Goal: Task Accomplishment & Management: Manage account settings

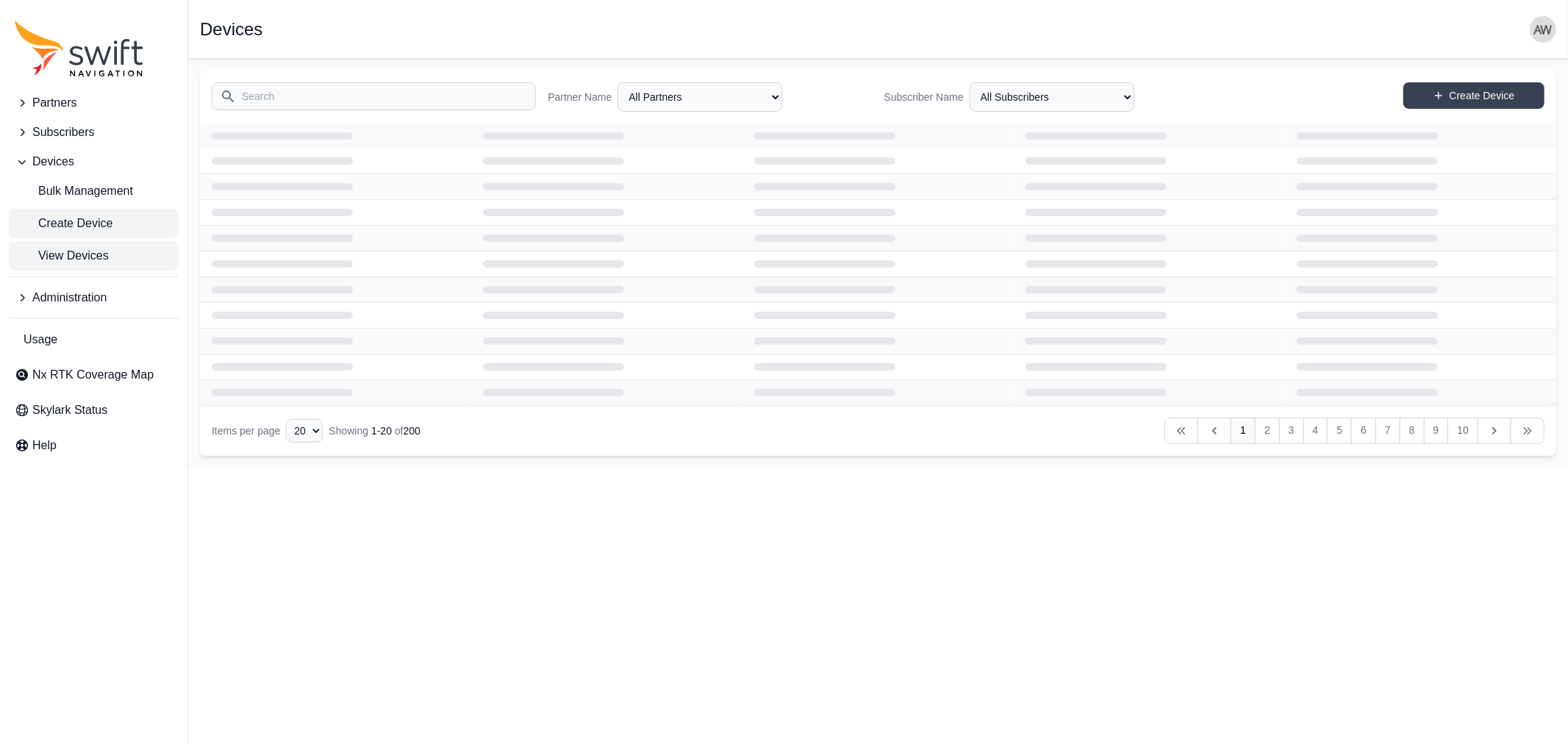
click at [70, 215] on span "Create Device" at bounding box center [64, 223] width 98 height 17
select select "ab3272ce-40d0-4c94-a524-96a758ab755c"
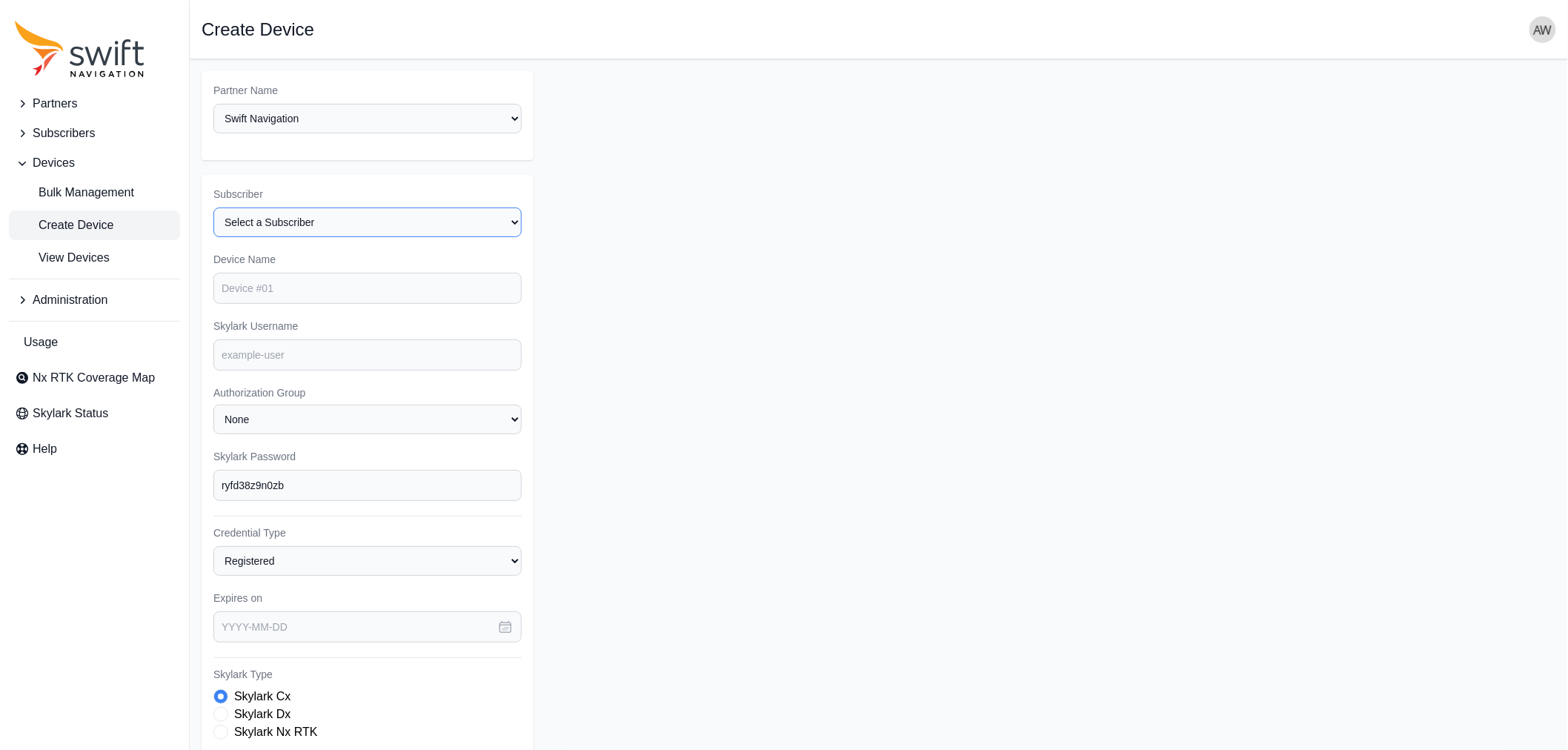
click at [314, 222] on select "Select a Subscriber <Partner Name> - Customer 1 <Partner Name> - Customer 2 <Pa…" at bounding box center [367, 221] width 308 height 29
select select "5c54f7c1-7b85-403f-bb10-7ba012dade62"
click at [213, 207] on select "Select a Subscriber <Partner Name> - Customer 1 <Partner Name> - Customer 2 <Pa…" at bounding box center [367, 221] width 308 height 29
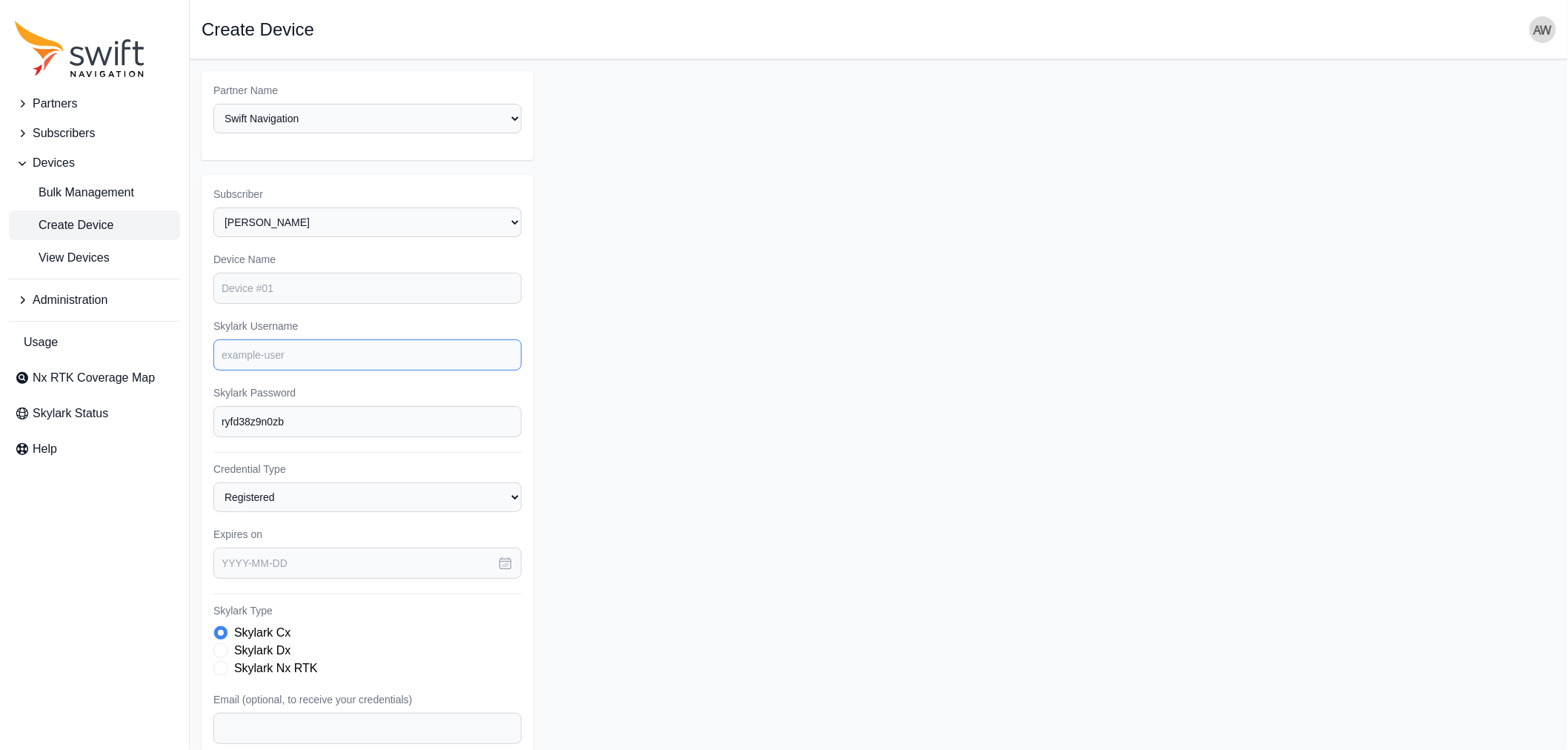
click at [317, 351] on input "Skylark Username" at bounding box center [367, 354] width 308 height 31
paste input "iot1369-pygnss-n10"
click at [307, 351] on input "iot1369-pygnss-n10" at bounding box center [367, 354] width 308 height 31
drag, startPoint x: 347, startPoint y: 356, endPoint x: 210, endPoint y: 357, distance: 137.0
click at [210, 357] on div "Subscriber Select a Subscriber <Partner Name> - Customer 1 <Partner Name> - Cus…" at bounding box center [367, 549] width 332 height 748
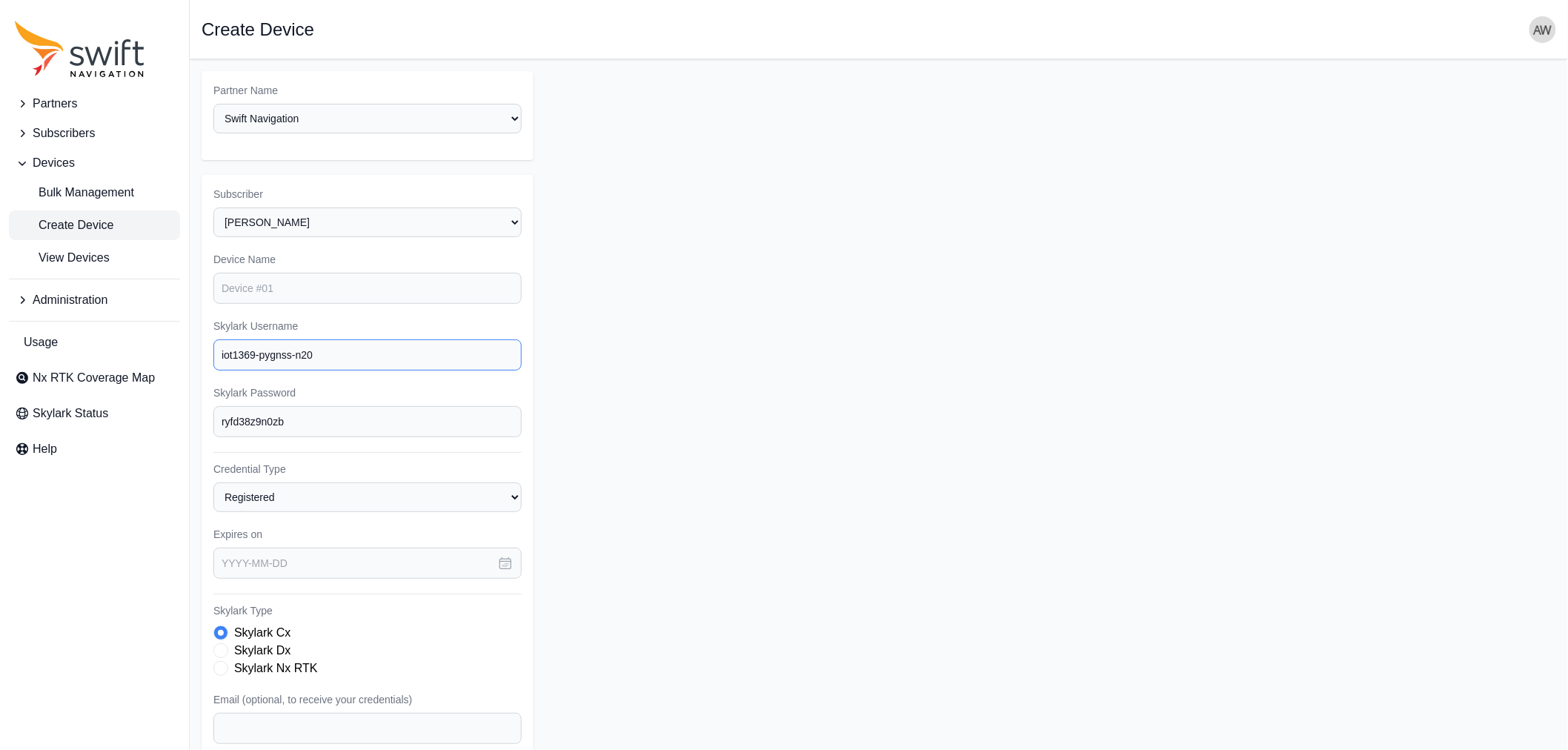
type input "iot1369-pygnss-n20"
click at [274, 289] on input "Device Name" at bounding box center [367, 287] width 308 height 31
paste input "iot1369-pygnss-n20"
type input "iot1369-pygnss-n20"
click at [480, 556] on input "text" at bounding box center [367, 563] width 308 height 31
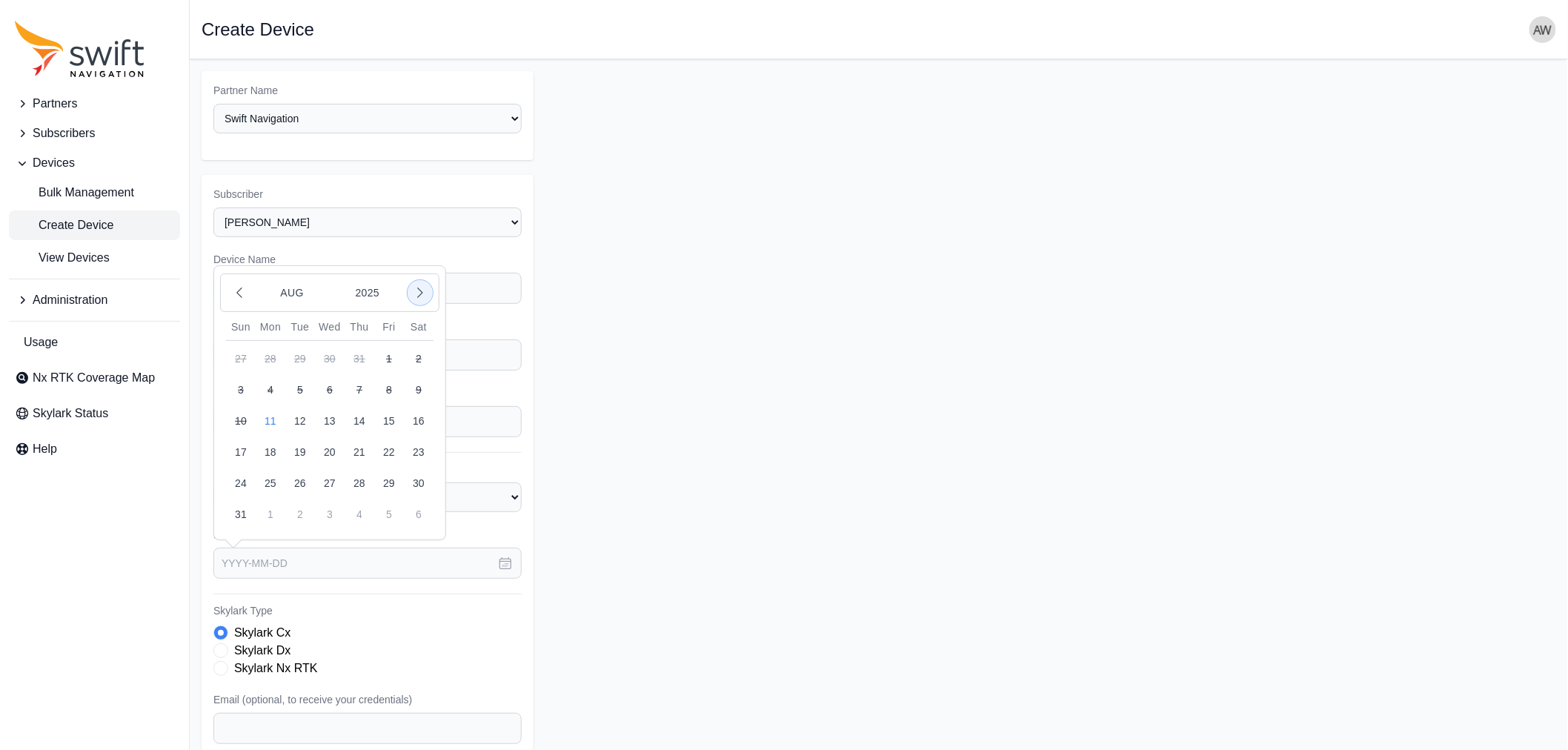
click at [419, 286] on icon "button" at bounding box center [420, 293] width 15 height 15
click at [333, 475] on button "31" at bounding box center [329, 483] width 29 height 29
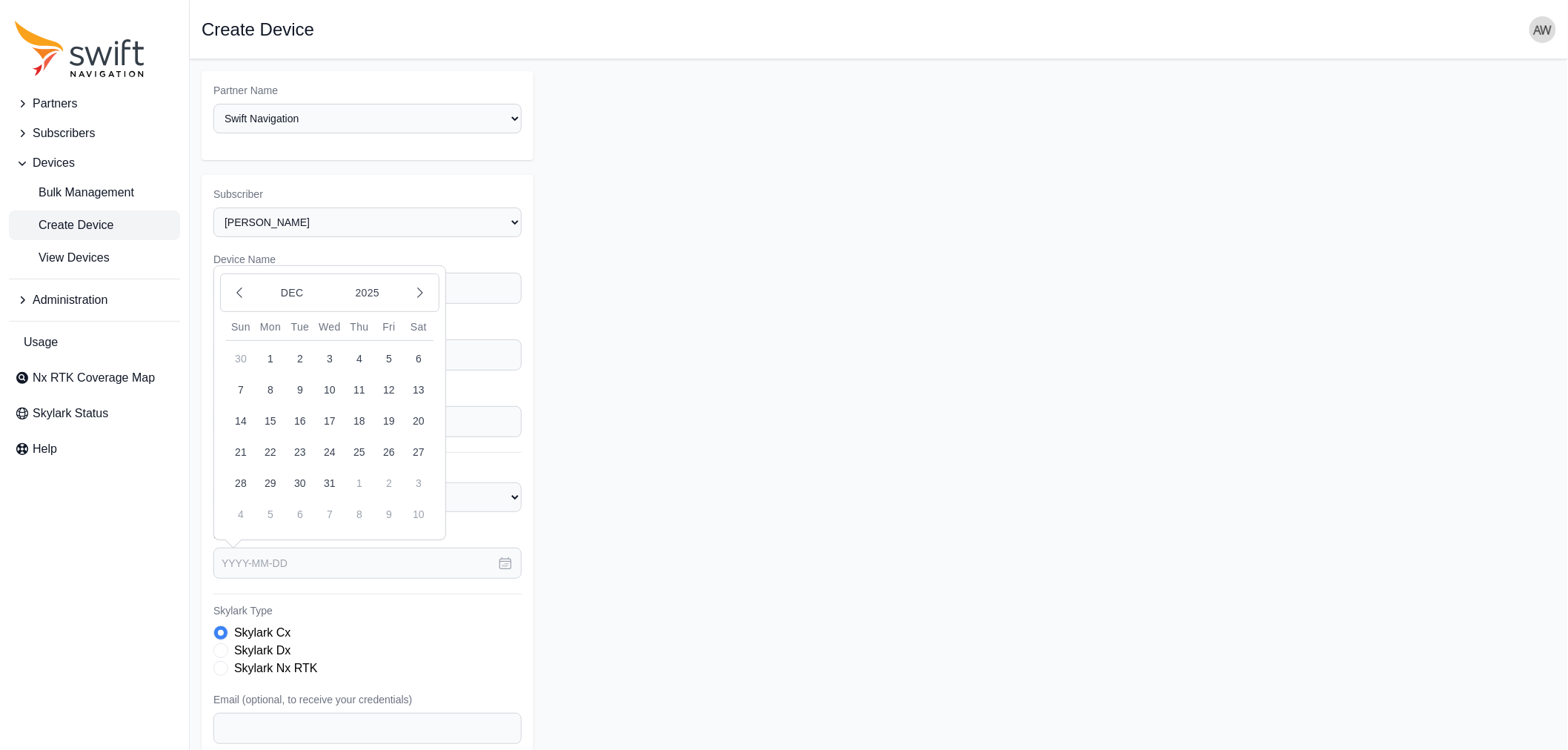
type input "[DATE]"
click at [237, 669] on label "Skylark Nx RTK" at bounding box center [276, 667] width 84 height 18
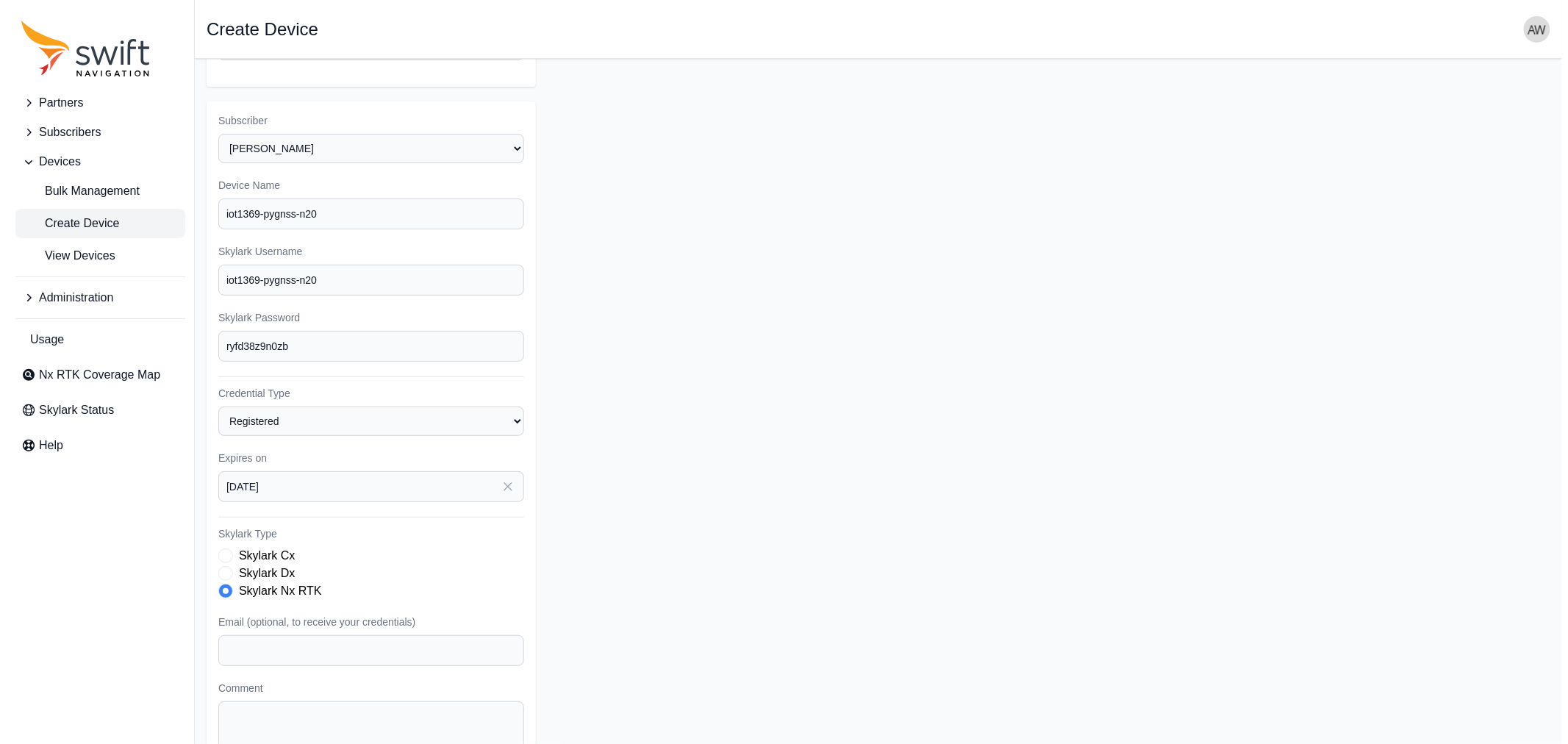
scroll to position [179, 0]
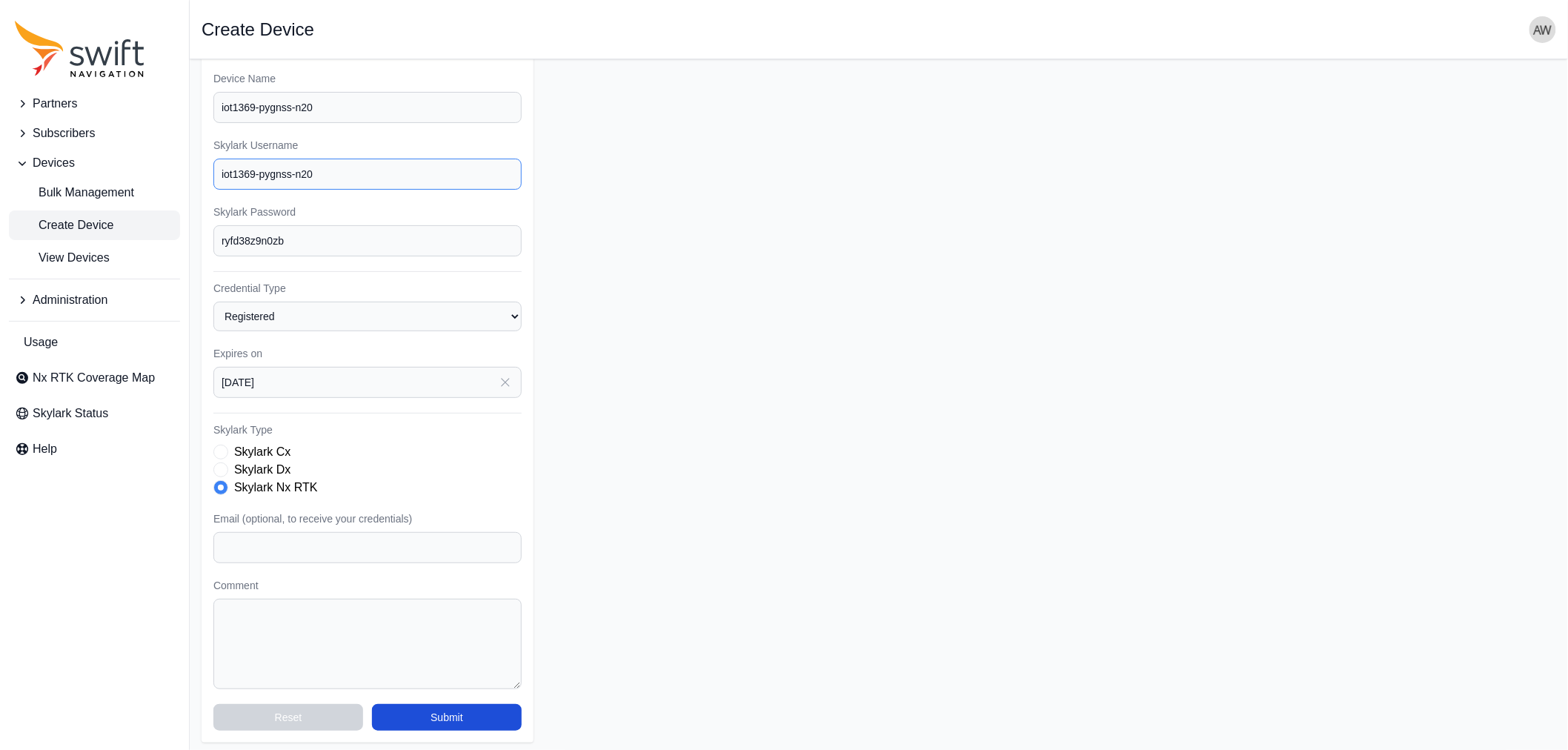
drag, startPoint x: 349, startPoint y: 171, endPoint x: 260, endPoint y: 171, distance: 89.0
click at [260, 171] on input "iot1369-pygnss-n20" at bounding box center [367, 174] width 308 height 31
drag, startPoint x: 274, startPoint y: 172, endPoint x: 799, endPoint y: 213, distance: 526.6
click at [799, 213] on form "Partner Name Select a Partner AlpsAlpine Asensing Bad Elf Benchmark Tool & Supp…" at bounding box center [879, 317] width 1355 height 852
drag, startPoint x: 462, startPoint y: 710, endPoint x: 652, endPoint y: 611, distance: 214.2
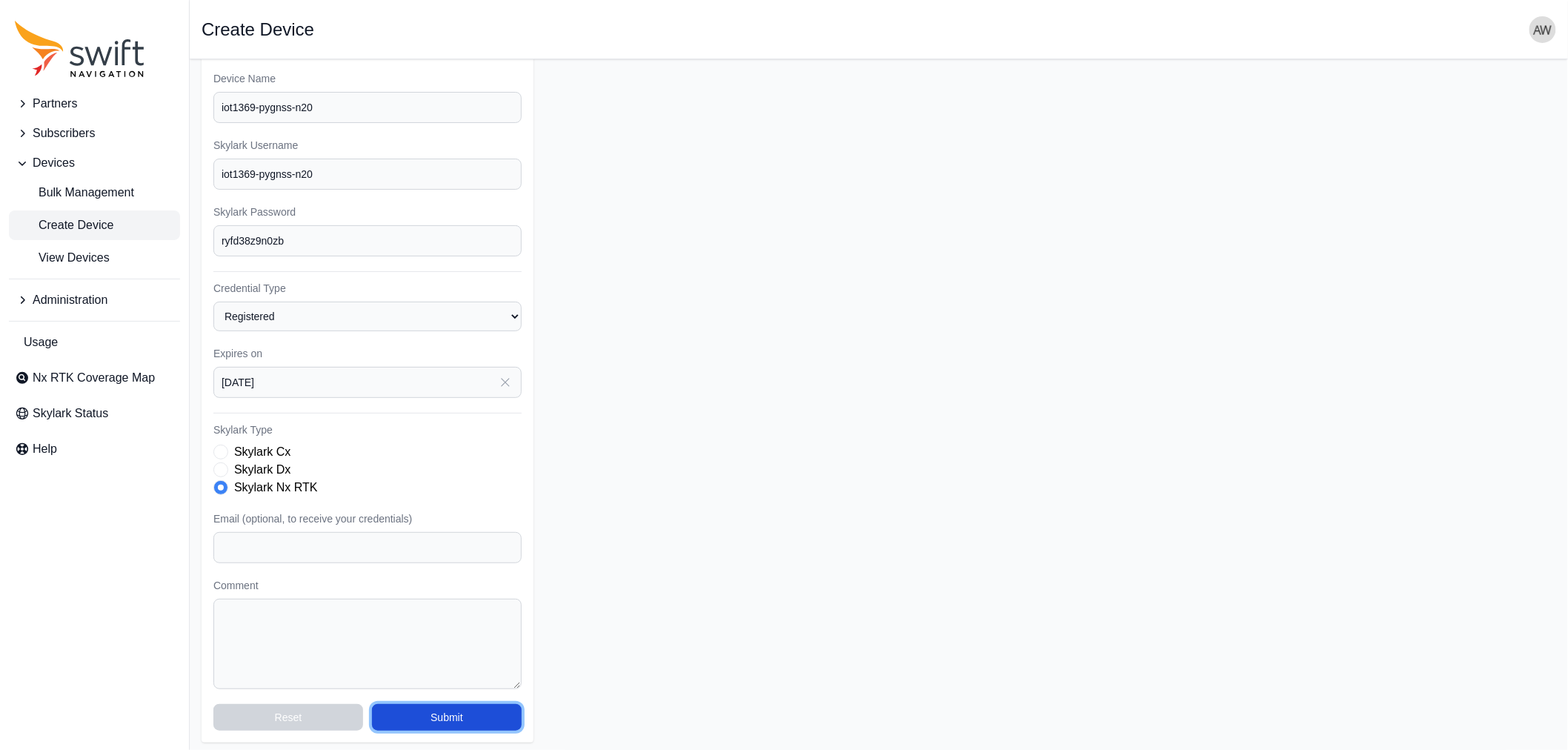
click at [652, 611] on form "Partner Name Select a Partner AlpsAlpine Asensing Bad Elf Benchmark Tool & Supp…" at bounding box center [879, 317] width 1355 height 852
click at [398, 240] on input "ryfd38z9n0zb" at bounding box center [367, 241] width 308 height 31
drag, startPoint x: 337, startPoint y: 233, endPoint x: 242, endPoint y: 257, distance: 98.0
click at [242, 257] on div "Subscriber Select a Subscriber <Partner Name> - Customer 1 <Partner Name> - Cus…" at bounding box center [367, 368] width 332 height 748
drag, startPoint x: 276, startPoint y: 231, endPoint x: 200, endPoint y: 233, distance: 76.0
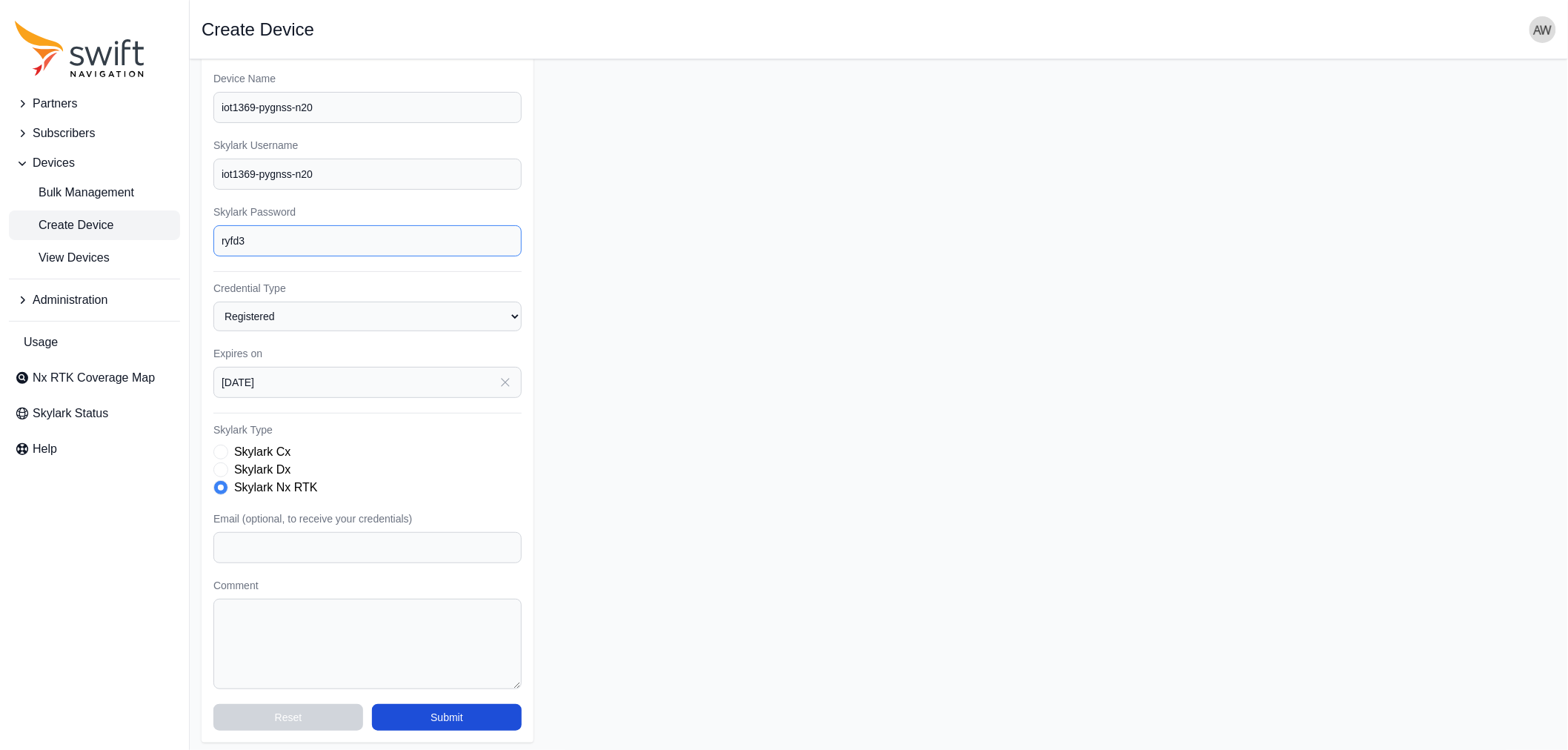
click at [201, 233] on div "Subscriber Select a Subscriber <Partner Name> - Customer 1 <Partner Name> - Cus…" at bounding box center [367, 368] width 332 height 748
type input "ryfd3"
click at [469, 712] on button "Submit" at bounding box center [446, 717] width 150 height 27
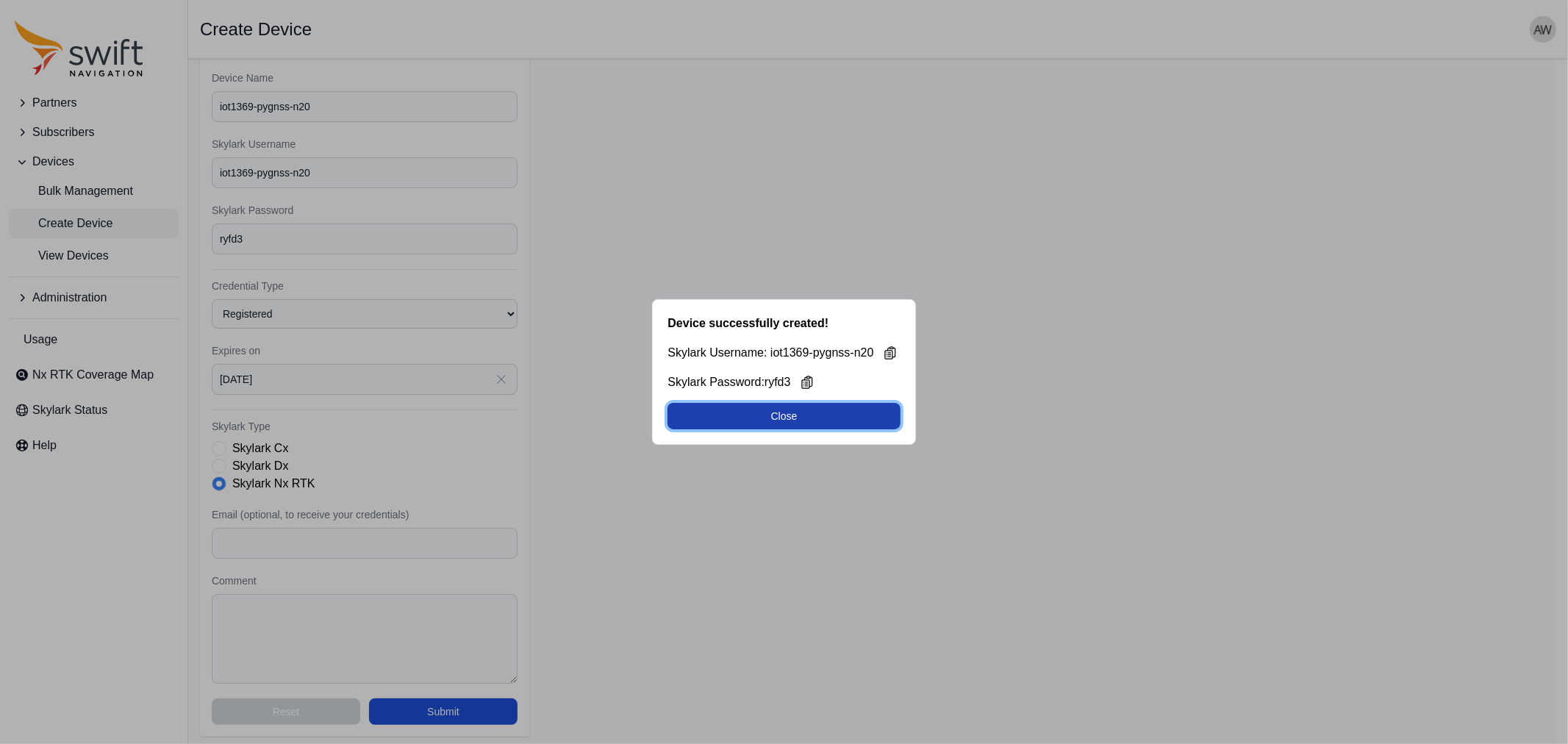
click at [791, 407] on button "Close" at bounding box center [783, 416] width 232 height 27
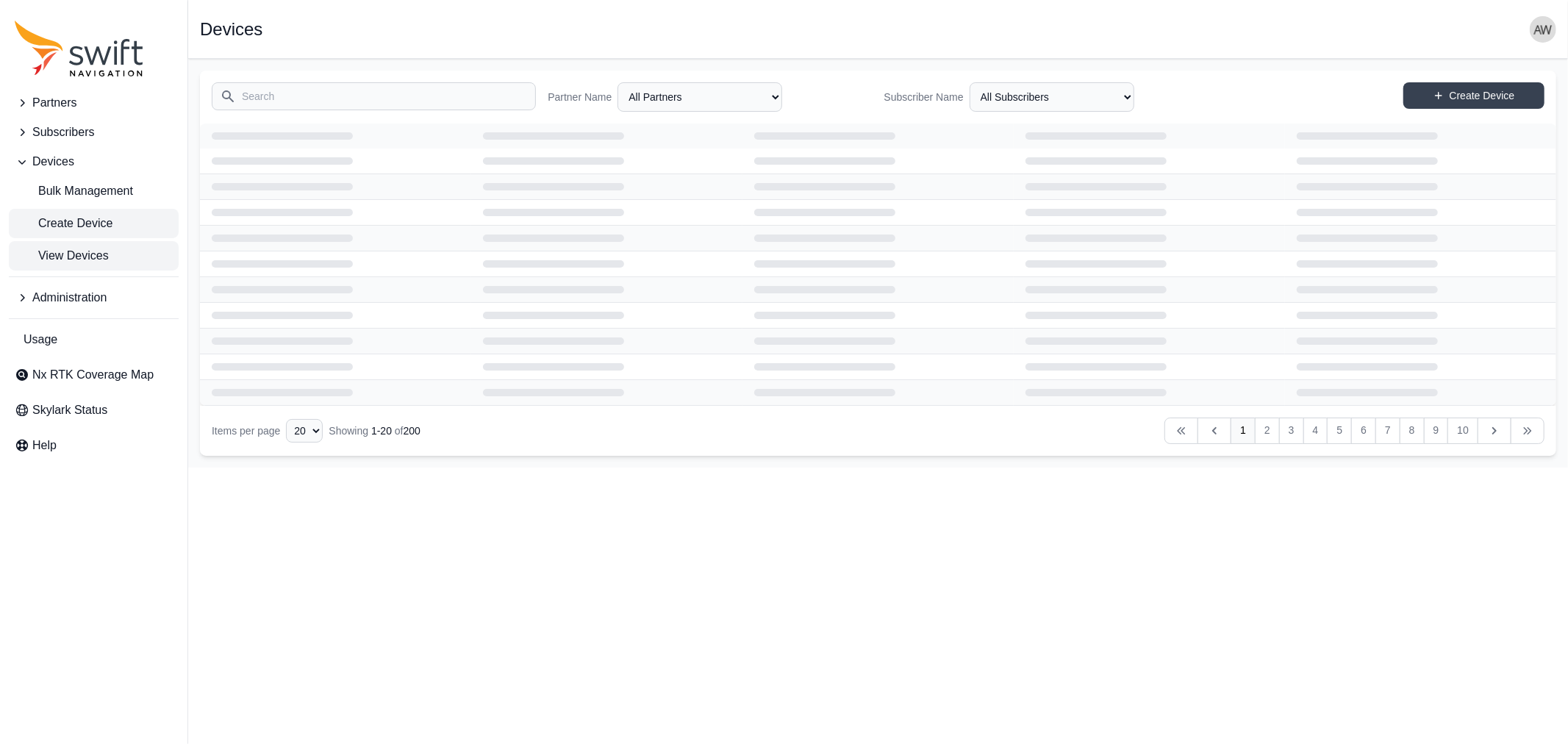
click at [66, 225] on span "Create Device" at bounding box center [64, 223] width 98 height 17
select select "ab3272ce-40d0-4c94-a524-96a758ab755c"
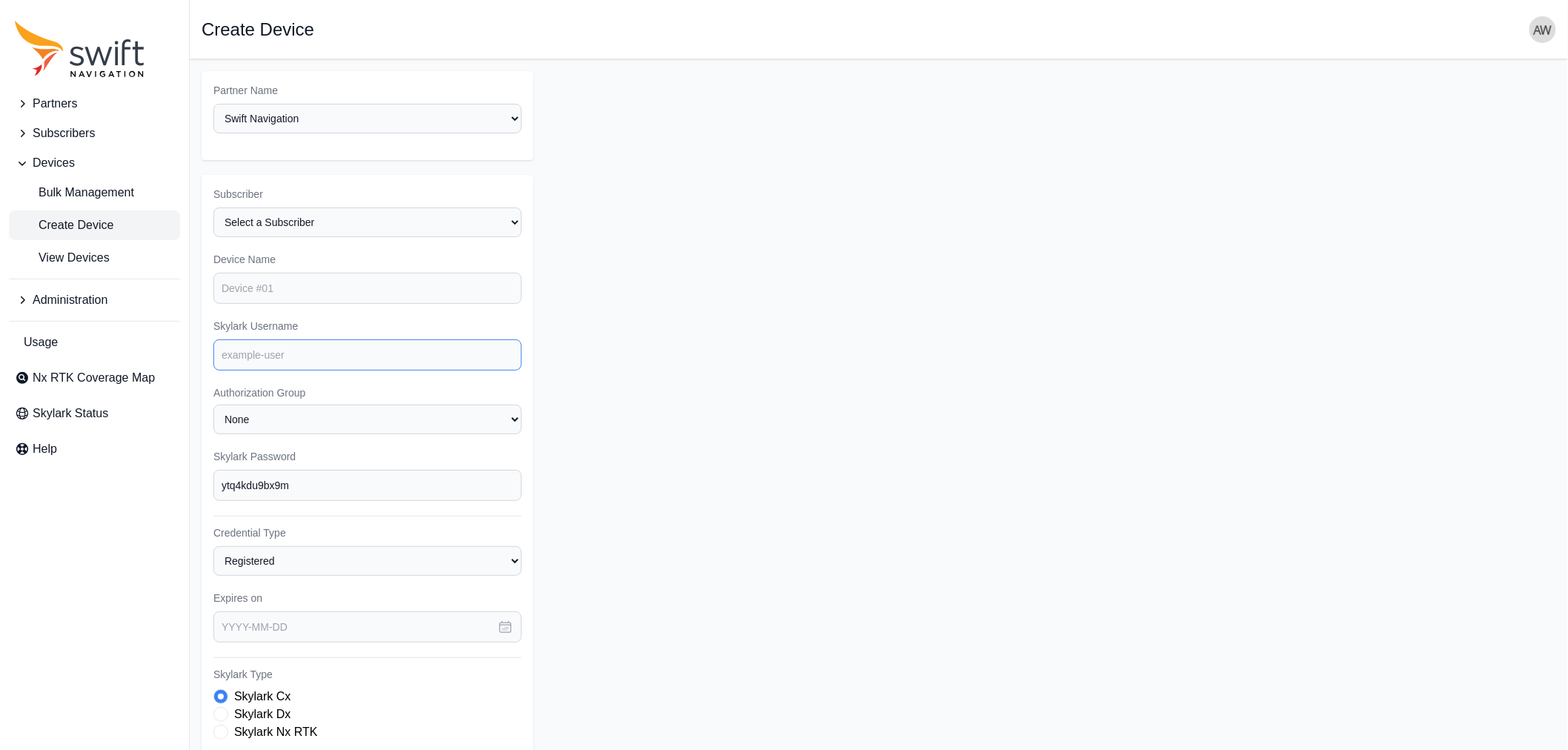
click at [304, 350] on input "Skylark Username" at bounding box center [367, 354] width 308 height 31
paste input "iot1369-s2s"
type input "iot1369-s2s"
drag, startPoint x: 291, startPoint y: 486, endPoint x: 243, endPoint y: 494, distance: 48.7
click at [243, 494] on input "ytq4kdu9bx9m" at bounding box center [367, 484] width 308 height 31
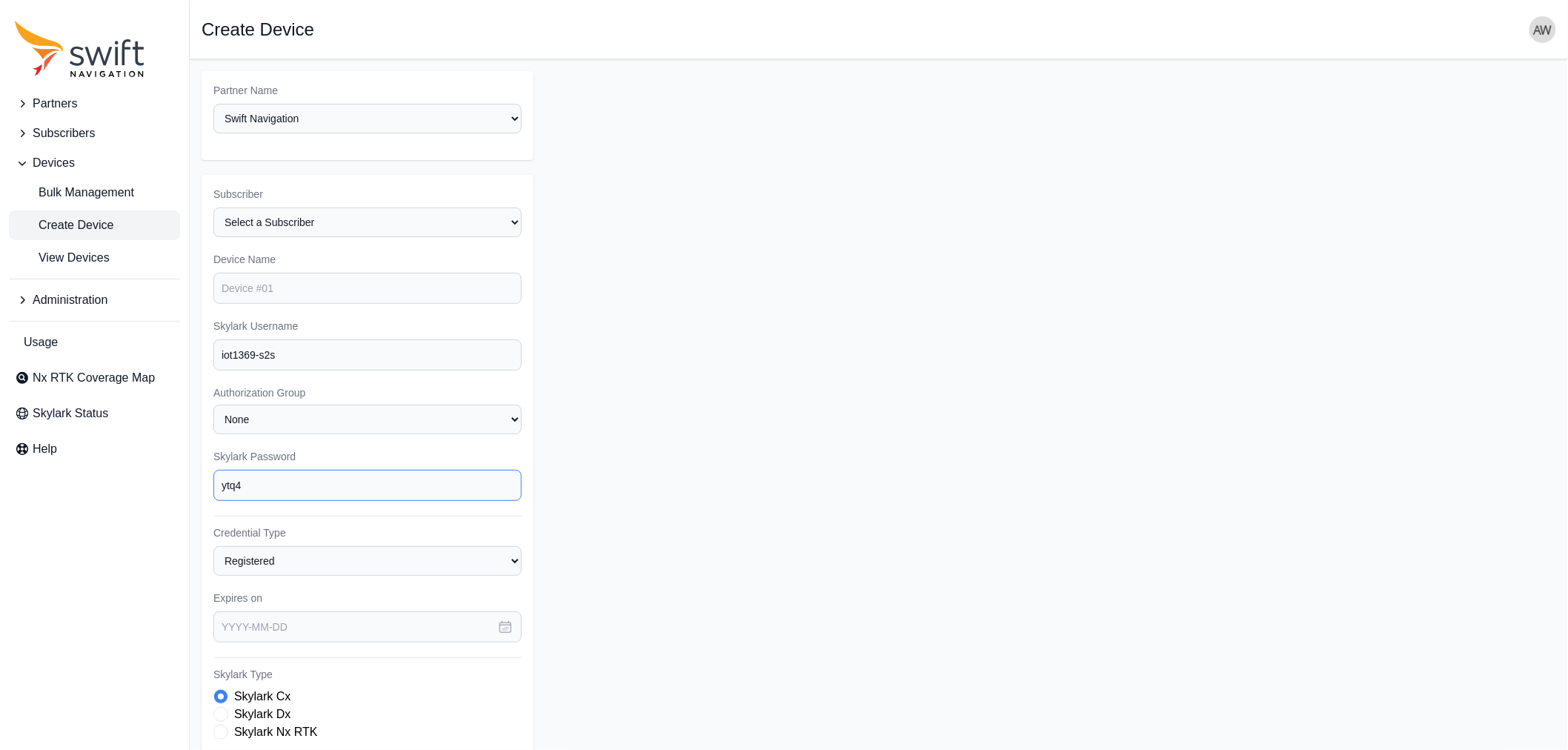
drag, startPoint x: 252, startPoint y: 482, endPoint x: 202, endPoint y: 479, distance: 50.1
click at [202, 479] on div "Subscriber Select a Subscriber <Partner Name> - Customer 1 <Partner Name> - Cus…" at bounding box center [367, 580] width 332 height 812
type input "ytq4"
click at [334, 621] on input "text" at bounding box center [367, 626] width 308 height 31
click at [419, 353] on icon "button" at bounding box center [419, 357] width 4 height 10
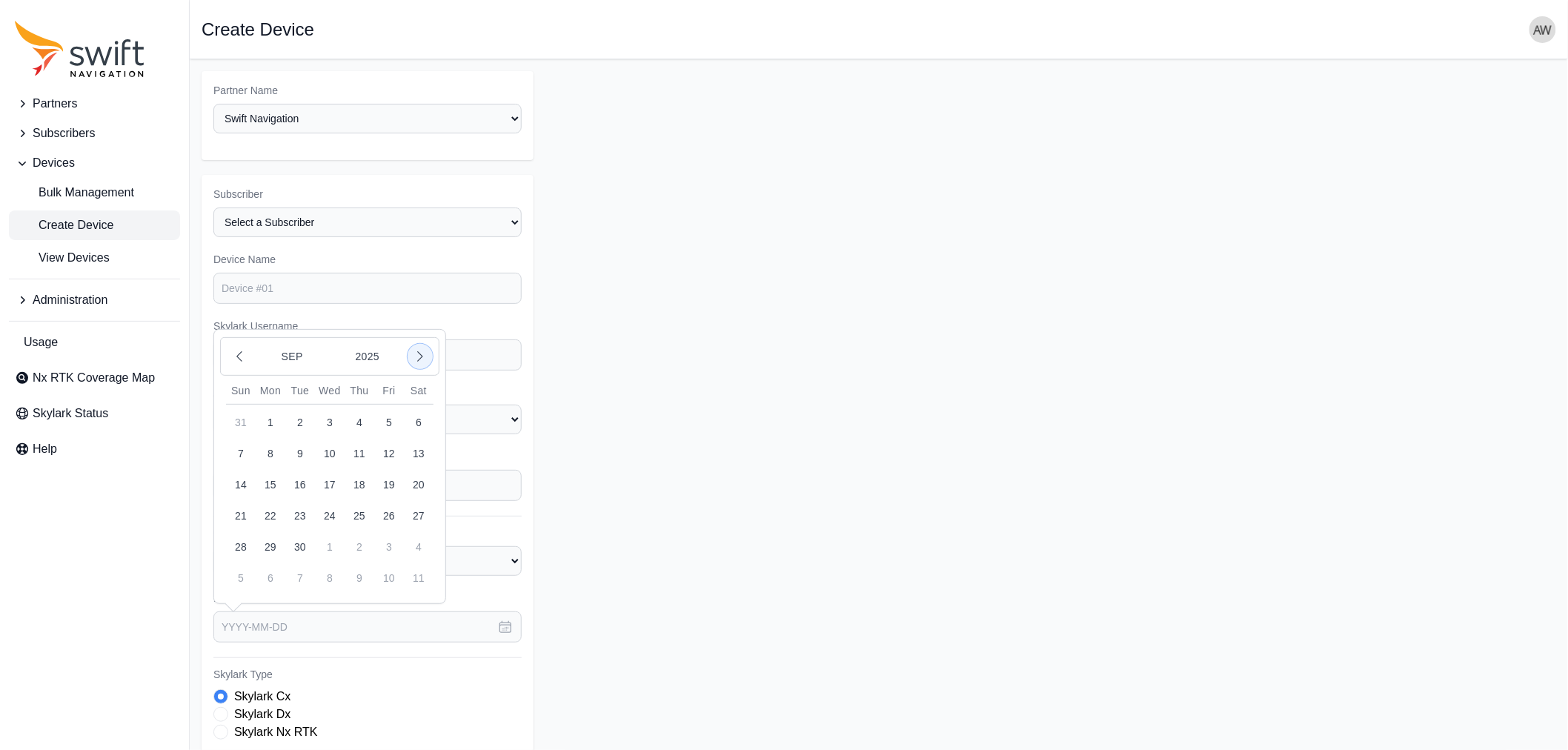
click at [419, 353] on icon "button" at bounding box center [419, 357] width 4 height 10
click at [330, 537] on button "31" at bounding box center [329, 546] width 29 height 29
type input "[DATE]"
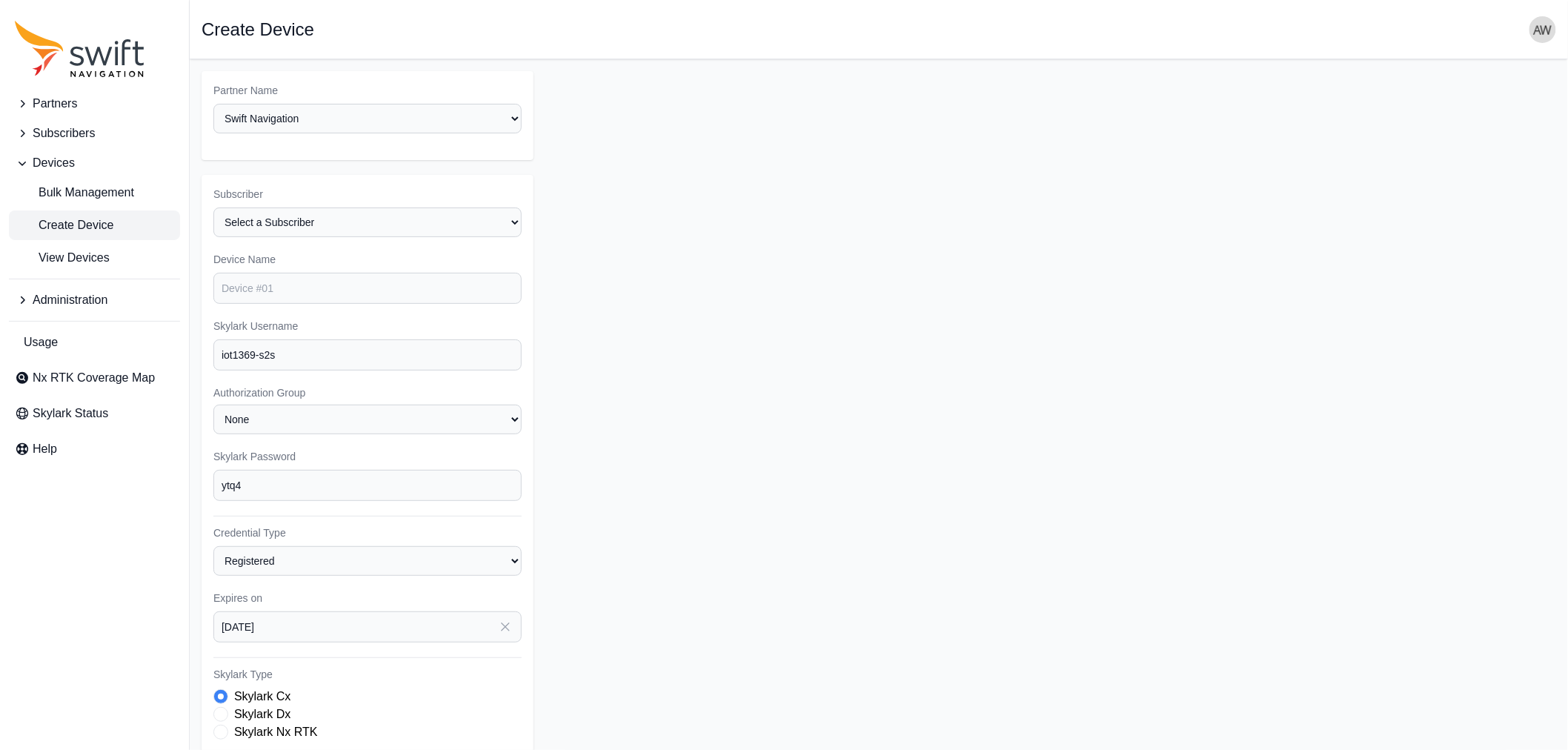
click at [259, 723] on label "Skylark Nx RTK" at bounding box center [276, 732] width 84 height 18
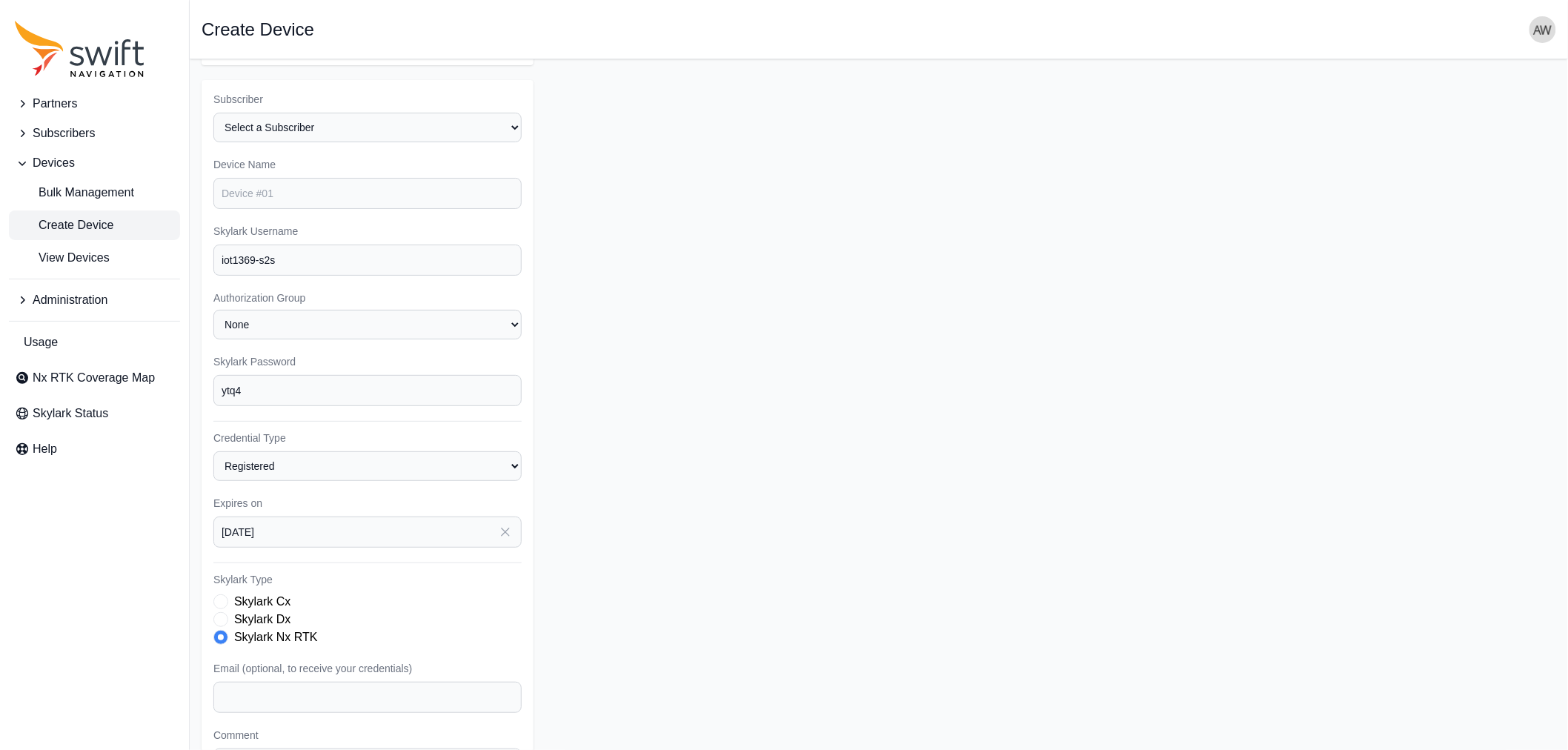
scroll to position [242, 0]
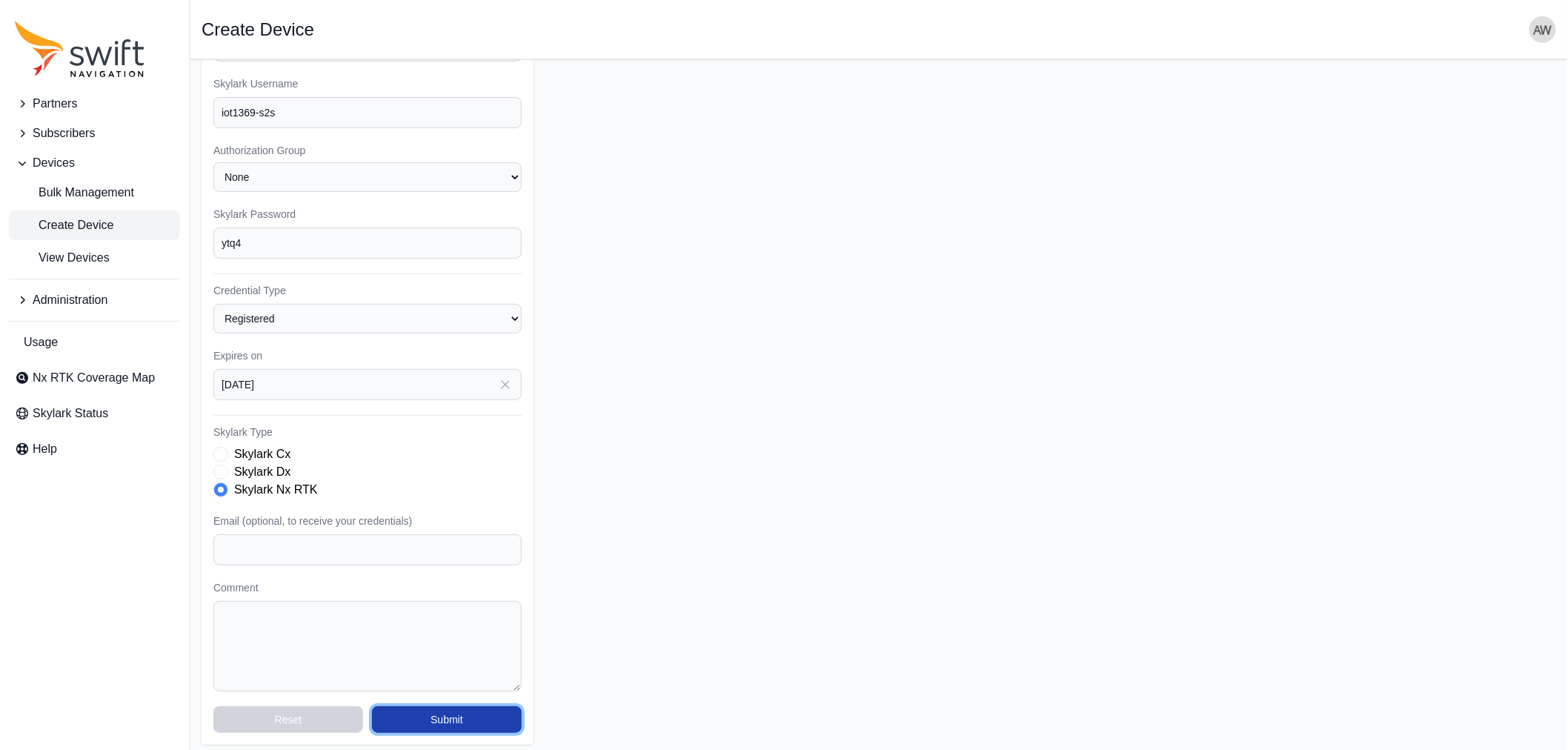
click at [459, 712] on button "Submit" at bounding box center [446, 719] width 150 height 27
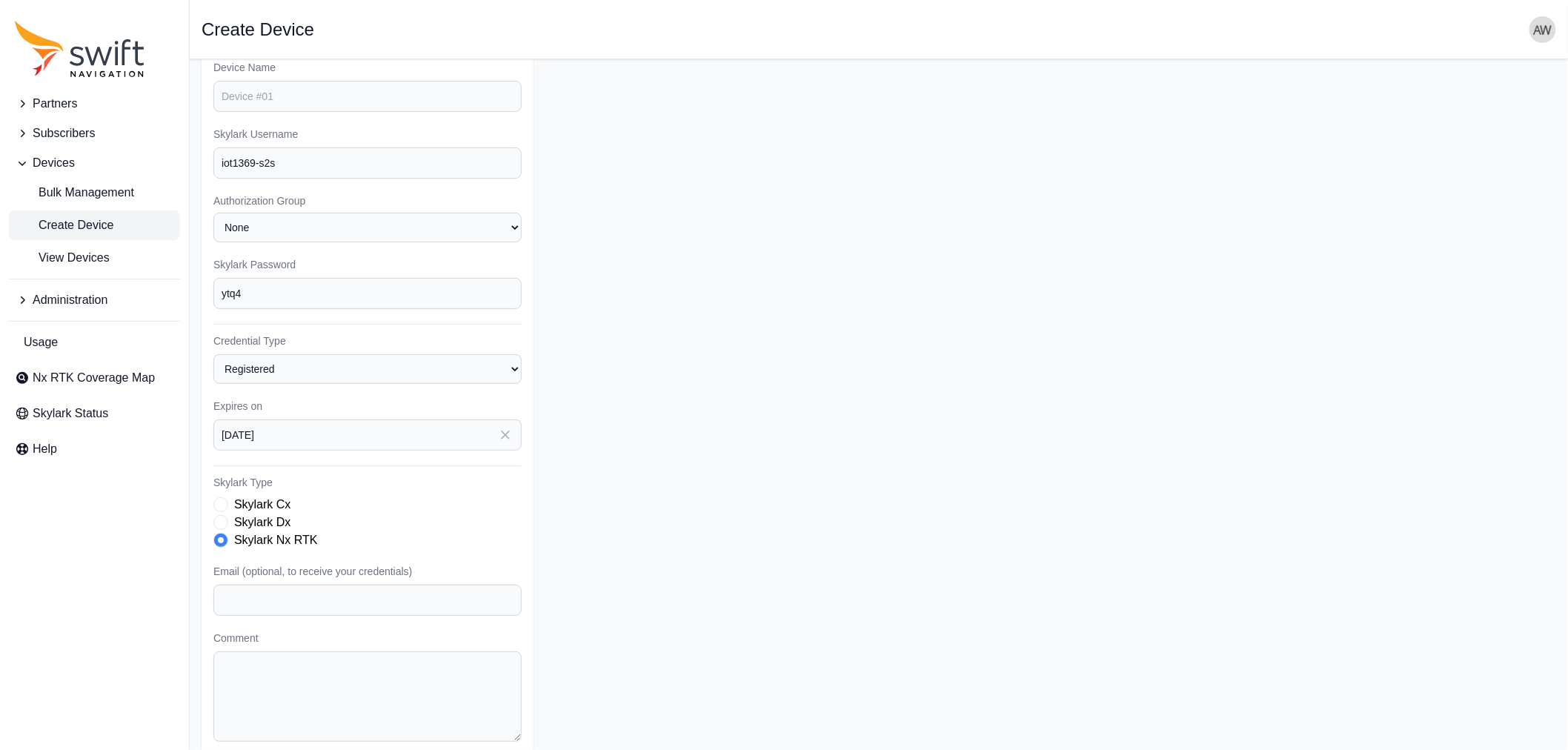
scroll to position [13, 0]
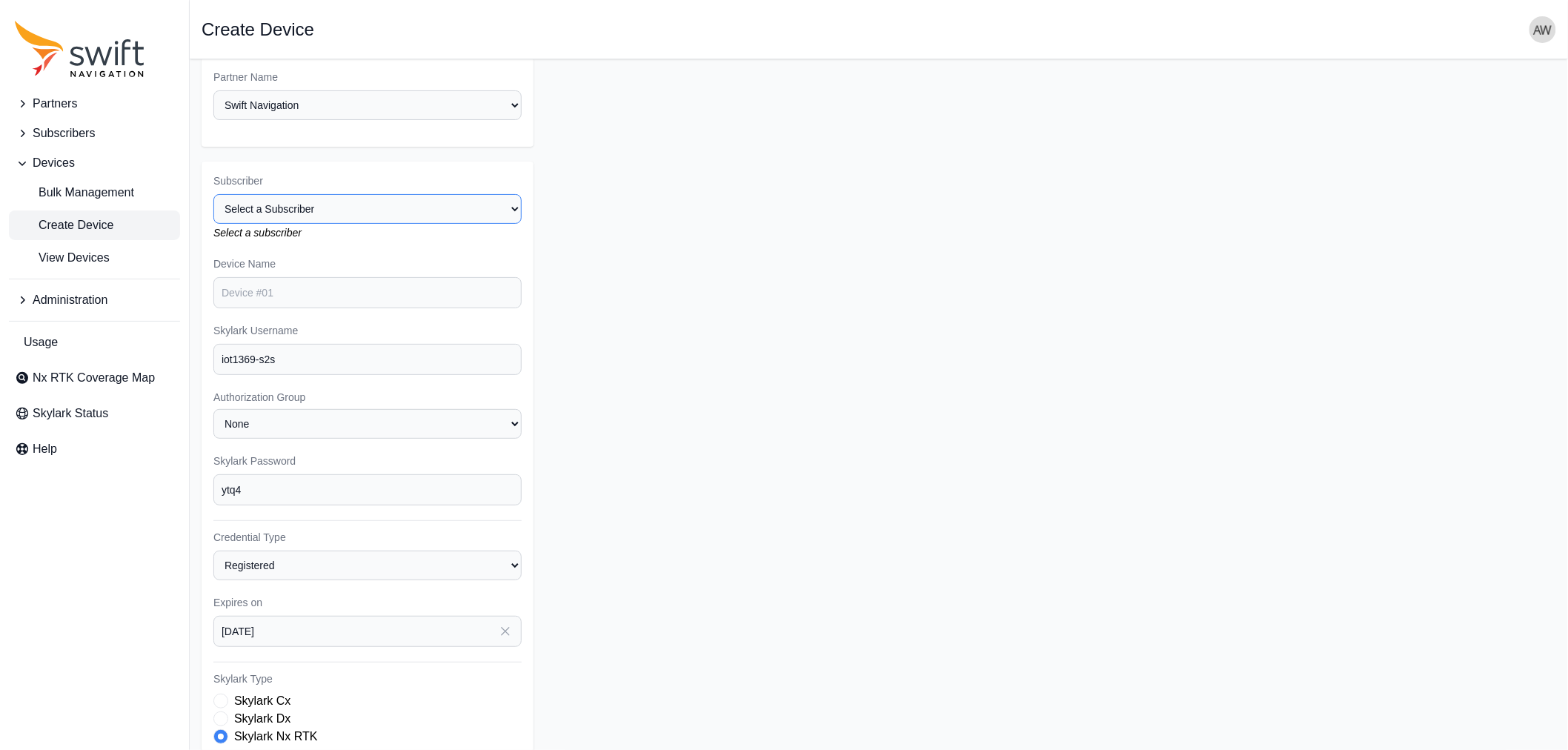
click at [337, 202] on select "Select a Subscriber <Partner Name> - Customer 1 <Partner Name> - Customer 2 <Pa…" at bounding box center [367, 208] width 308 height 29
select select "5c54f7c1-7b85-403f-bb10-7ba012dade62"
click at [213, 194] on select "Select a Subscriber <Partner Name> - Customer 1 <Partner Name> - Customer 2 <Pa…" at bounding box center [367, 208] width 308 height 29
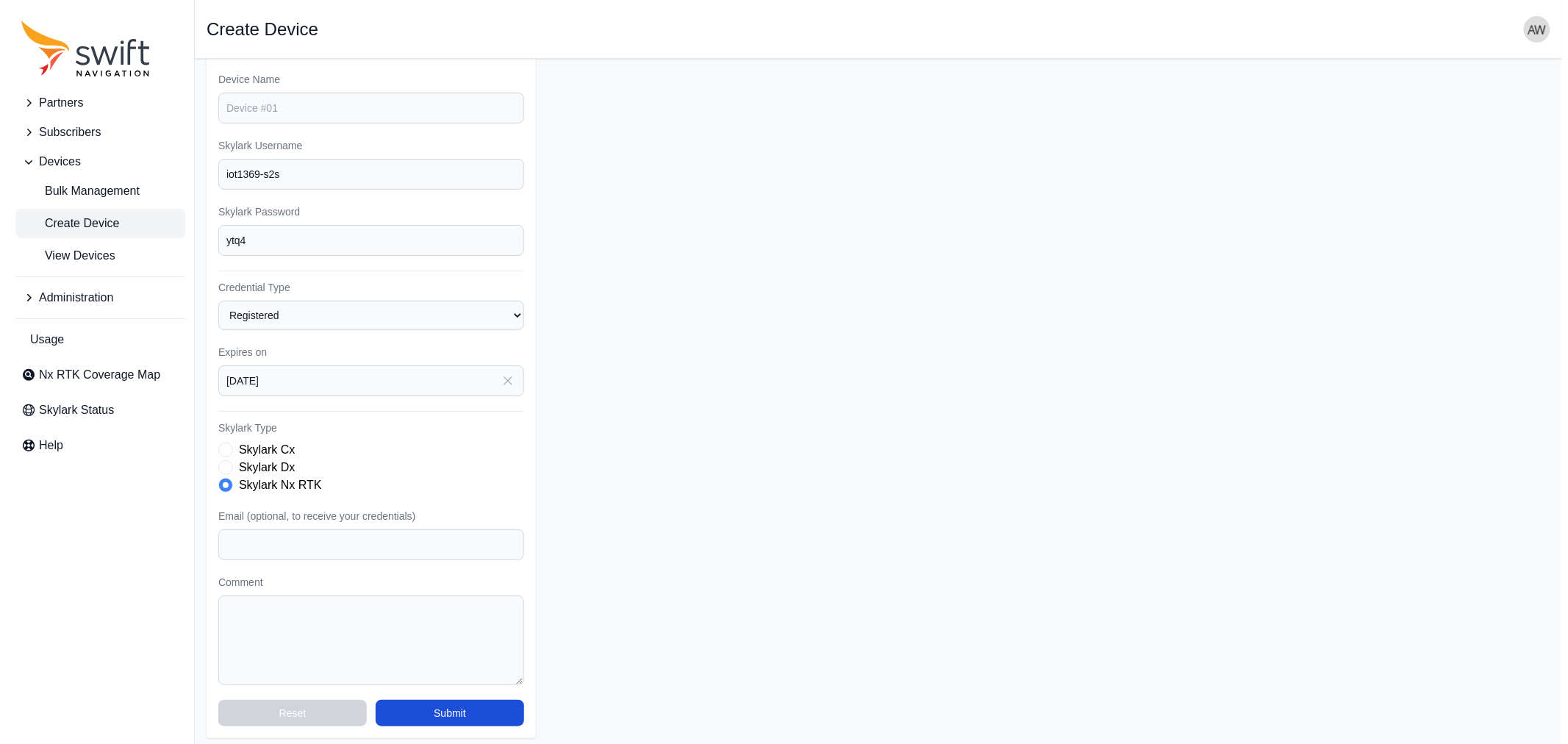
scroll to position [179, 0]
click at [417, 707] on button "Submit" at bounding box center [443, 712] width 148 height 27
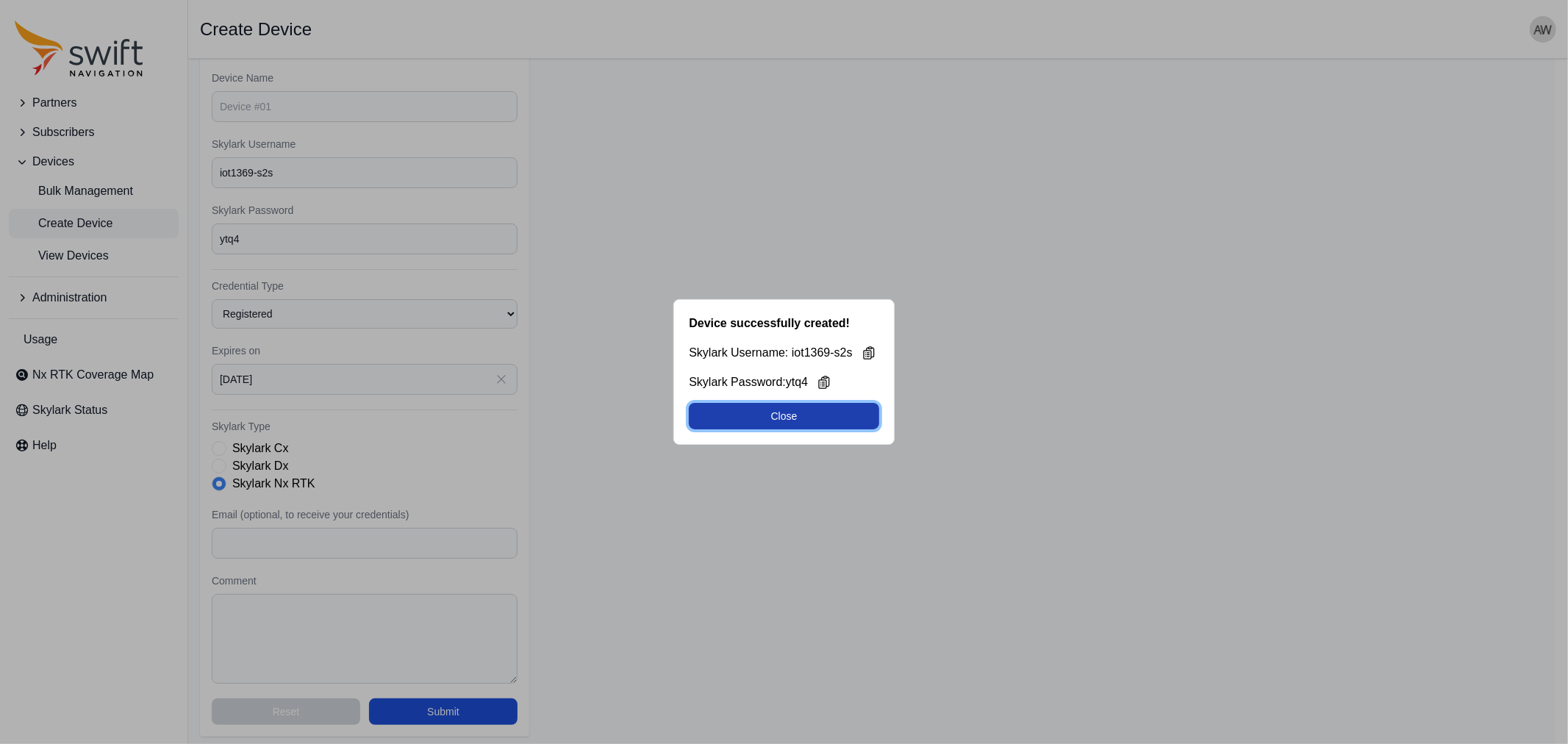
click at [797, 416] on button "Close" at bounding box center [783, 416] width 190 height 27
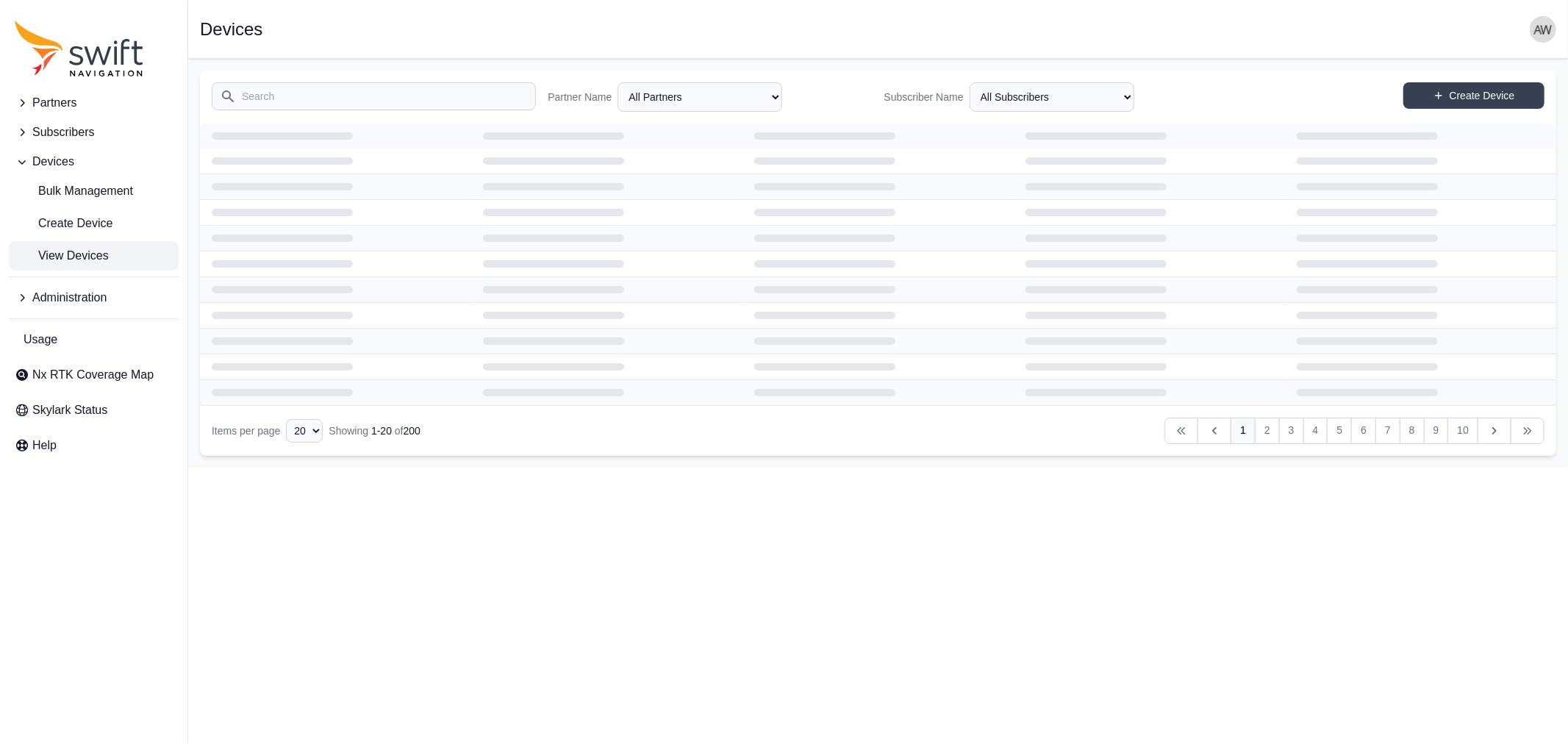
click at [46, 255] on span "View Devices" at bounding box center [62, 255] width 94 height 17
click at [60, 216] on span "Create Device" at bounding box center [64, 223] width 98 height 17
select select "ab3272ce-40d0-4c94-a524-96a758ab755c"
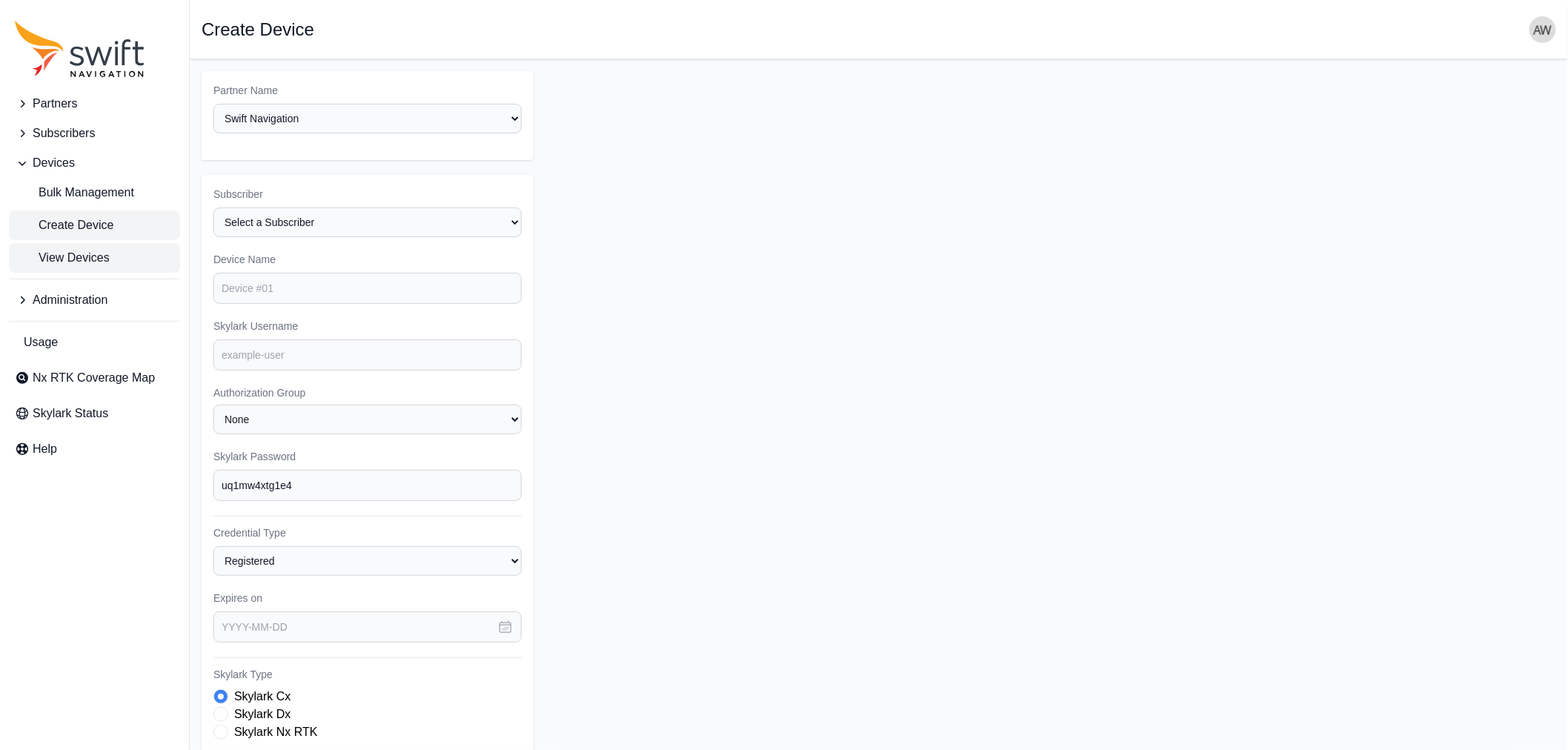
click at [75, 253] on span "View Devices" at bounding box center [63, 257] width 95 height 18
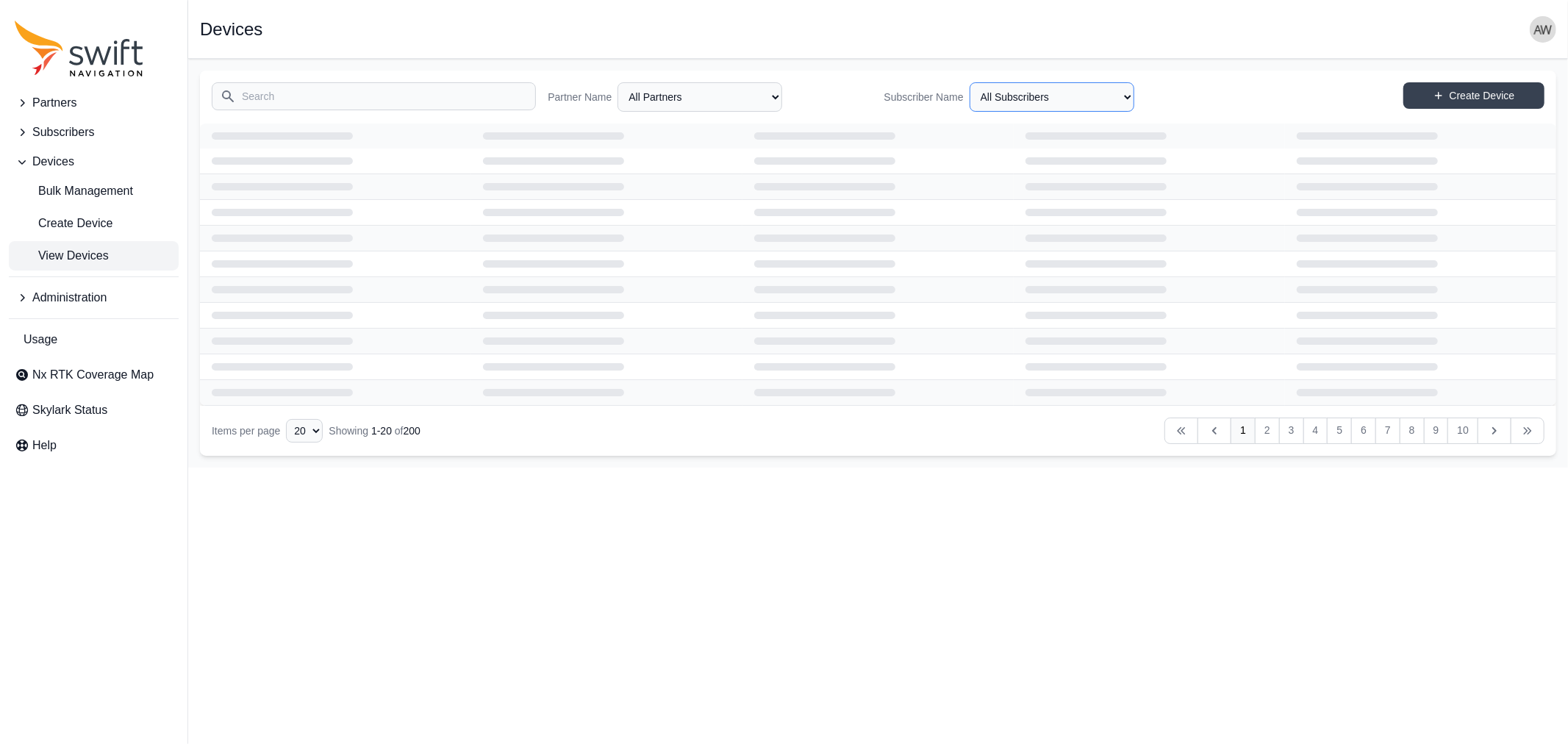
click at [1011, 96] on select "All Subscribers <Partner Name> - Customer 1 <Partner Name> - Customer 2 <Partne…" at bounding box center [1052, 96] width 165 height 29
click at [970, 82] on select "All Subscribers <Partner Name> - Customer 1 <Partner Name> - Customer 2 <Partne…" at bounding box center [1052, 96] width 165 height 29
select select "5c54f7c1-7b85-403f-bb10-7ba012dade62"
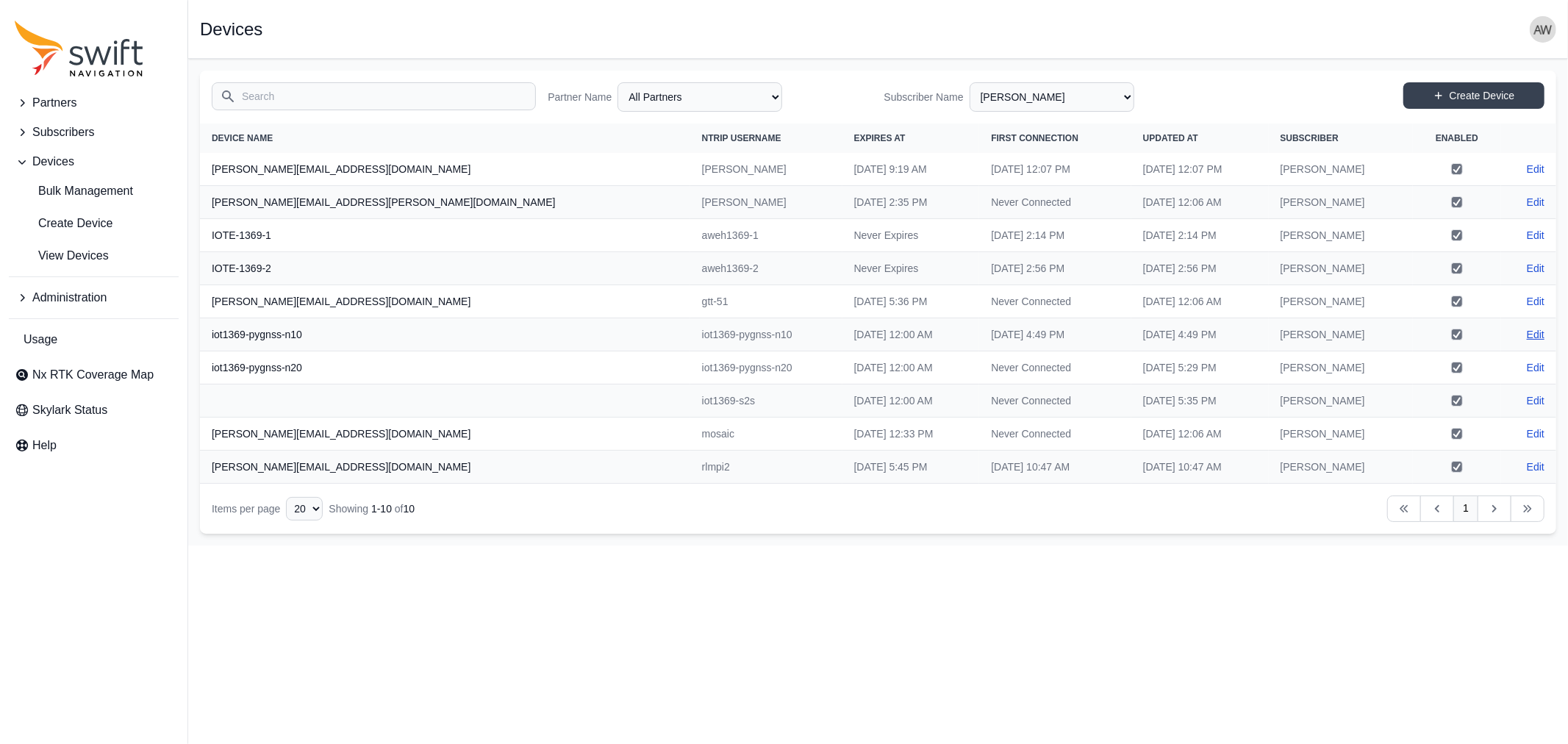
click at [1537, 333] on link "Edit" at bounding box center [1535, 335] width 17 height 15
select select "ab3272ce-40d0-4c94-a524-96a758ab755c"
select select "5c54f7c1-7b85-403f-bb10-7ba012dade62"
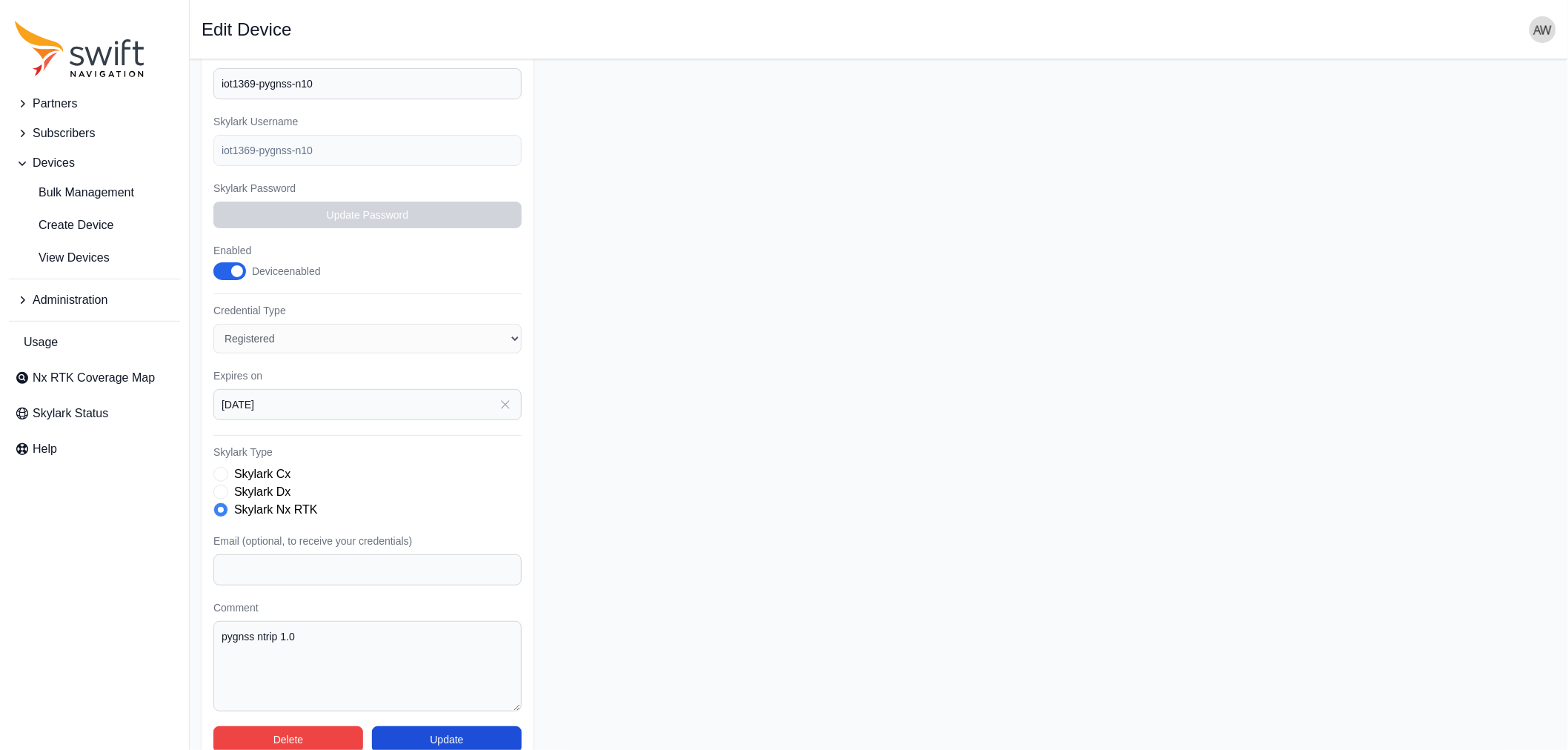
scroll to position [226, 0]
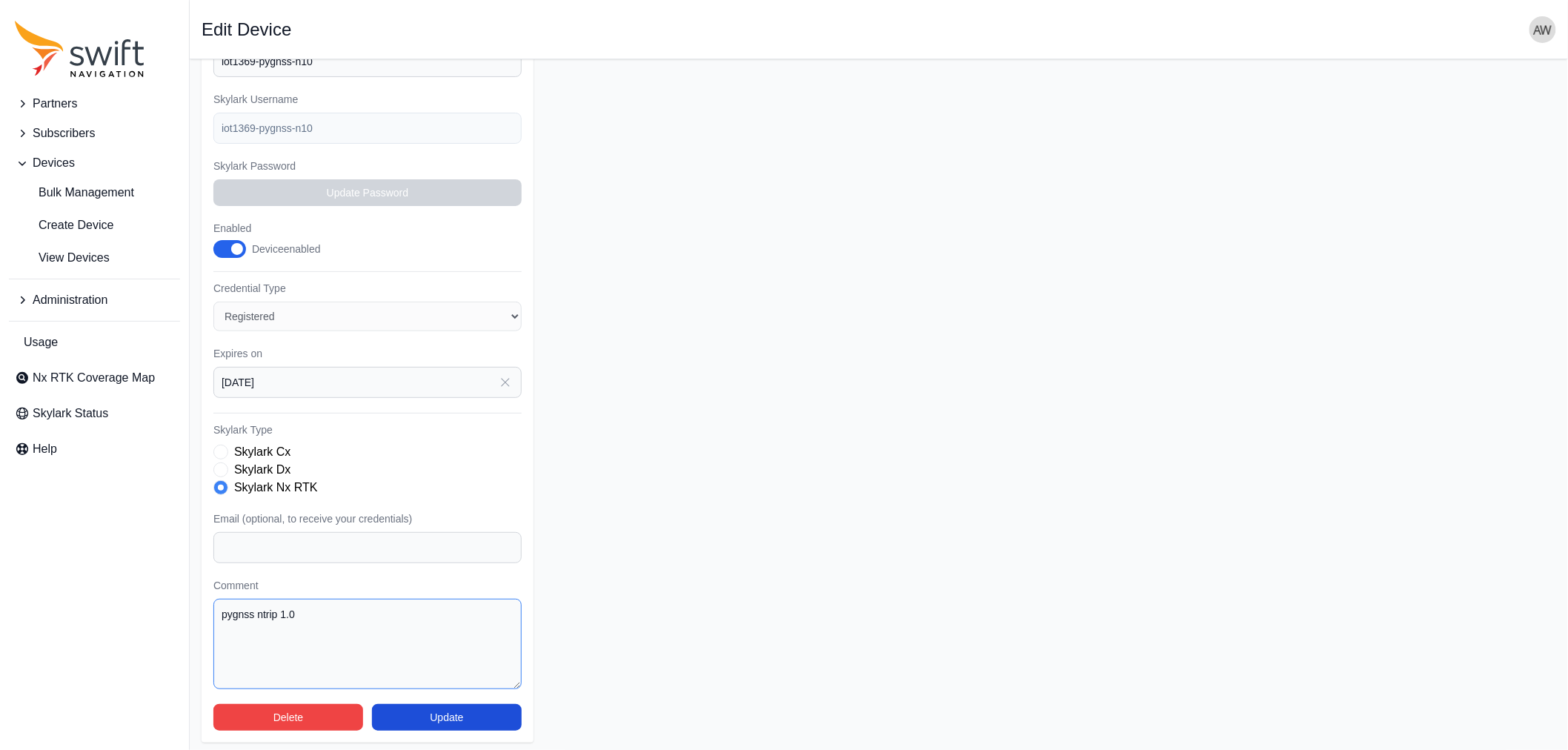
drag, startPoint x: 326, startPoint y: 615, endPoint x: 220, endPoint y: 613, distance: 106.0
click at [220, 613] on textarea "pygnss ntrip 1.0" at bounding box center [367, 644] width 308 height 90
click at [236, 540] on input "Email (optional, to receive your credentials)" at bounding box center [367, 547] width 308 height 31
type input "[PERSON_NAME][EMAIL_ADDRESS][DOMAIN_NAME]"
click at [468, 712] on button "Update" at bounding box center [446, 717] width 150 height 27
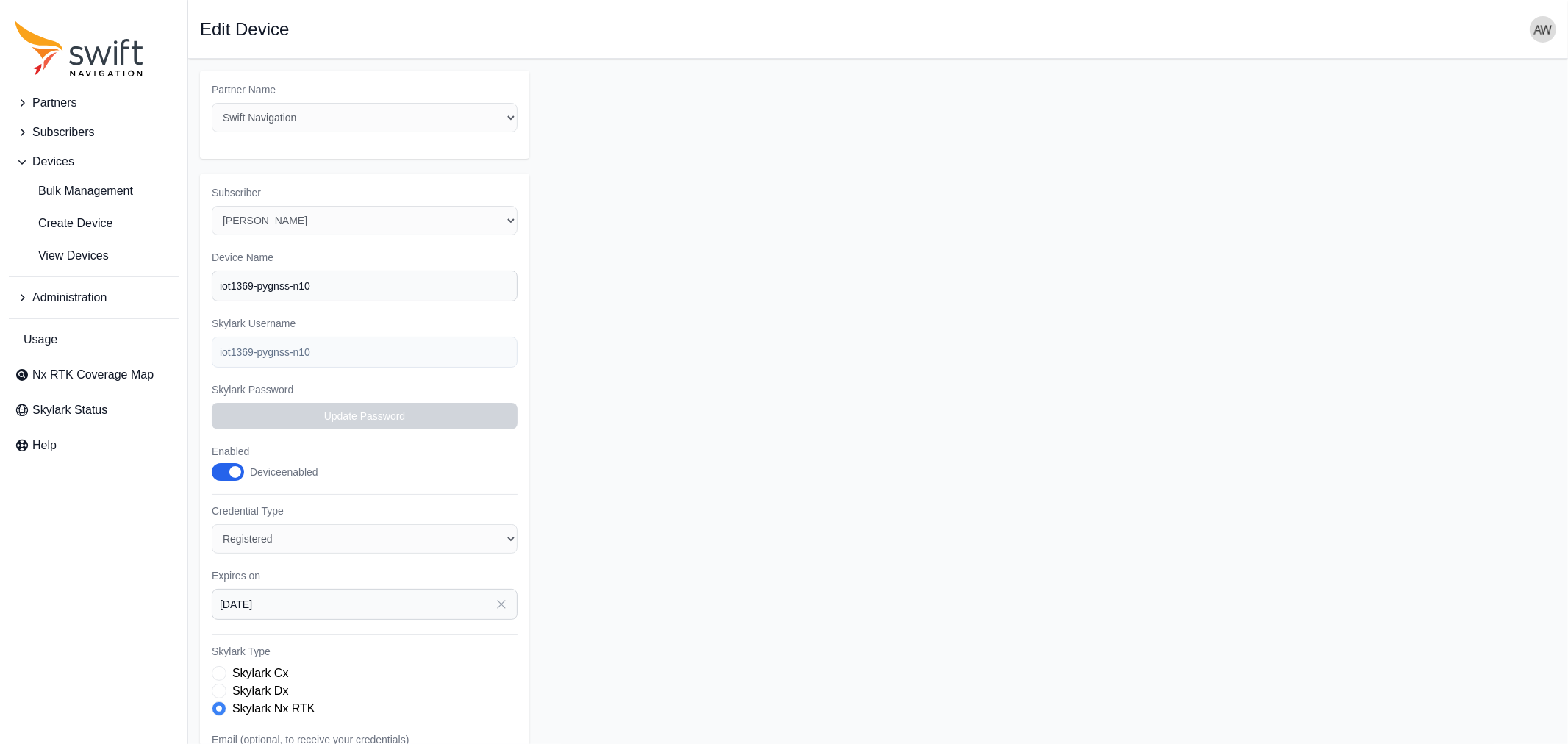
select select "5c54f7c1-7b85-403f-bb10-7ba012dade62"
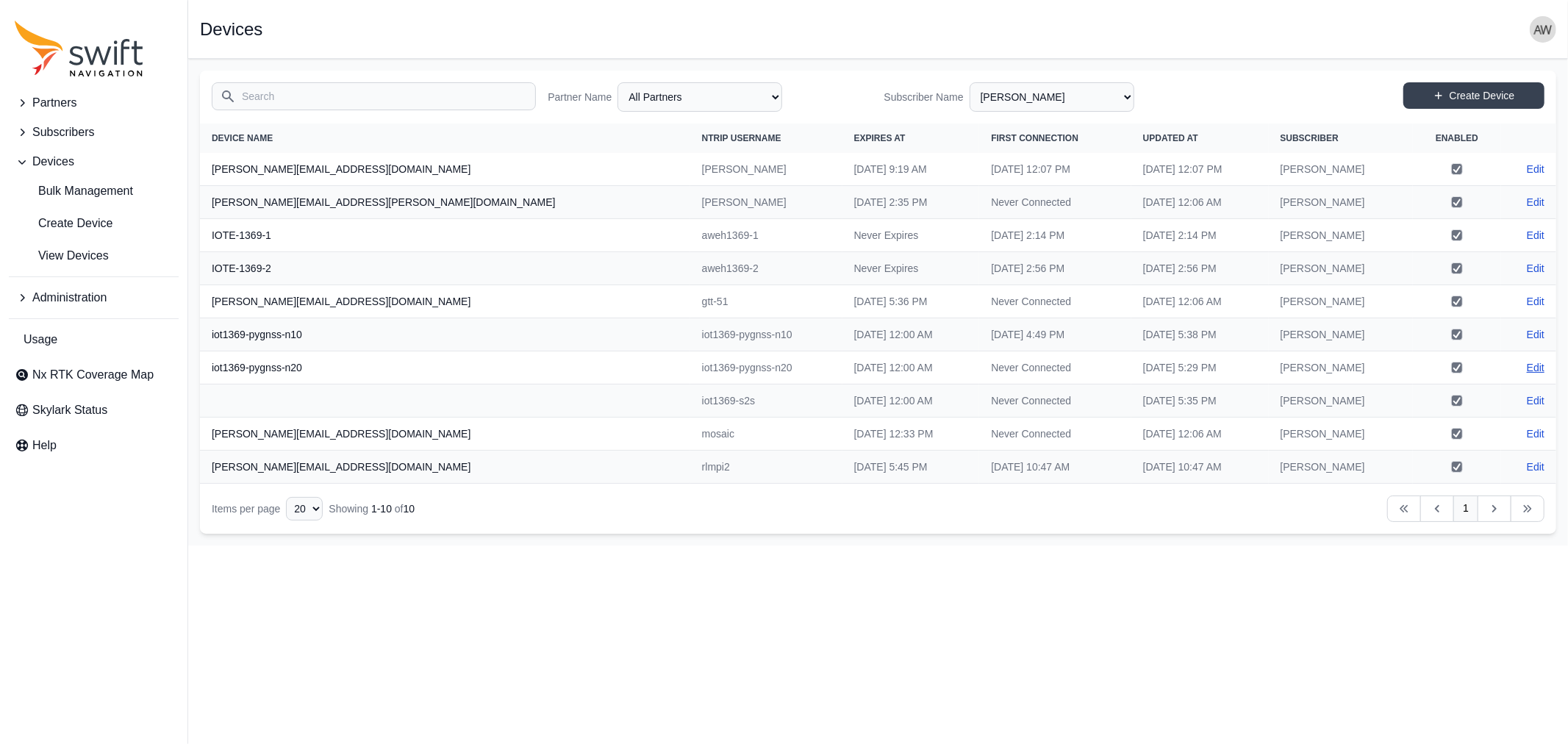
click at [1532, 363] on link "Edit" at bounding box center [1535, 368] width 17 height 15
select select "ab3272ce-40d0-4c94-a524-96a758ab755c"
select select "5c54f7c1-7b85-403f-bb10-7ba012dade62"
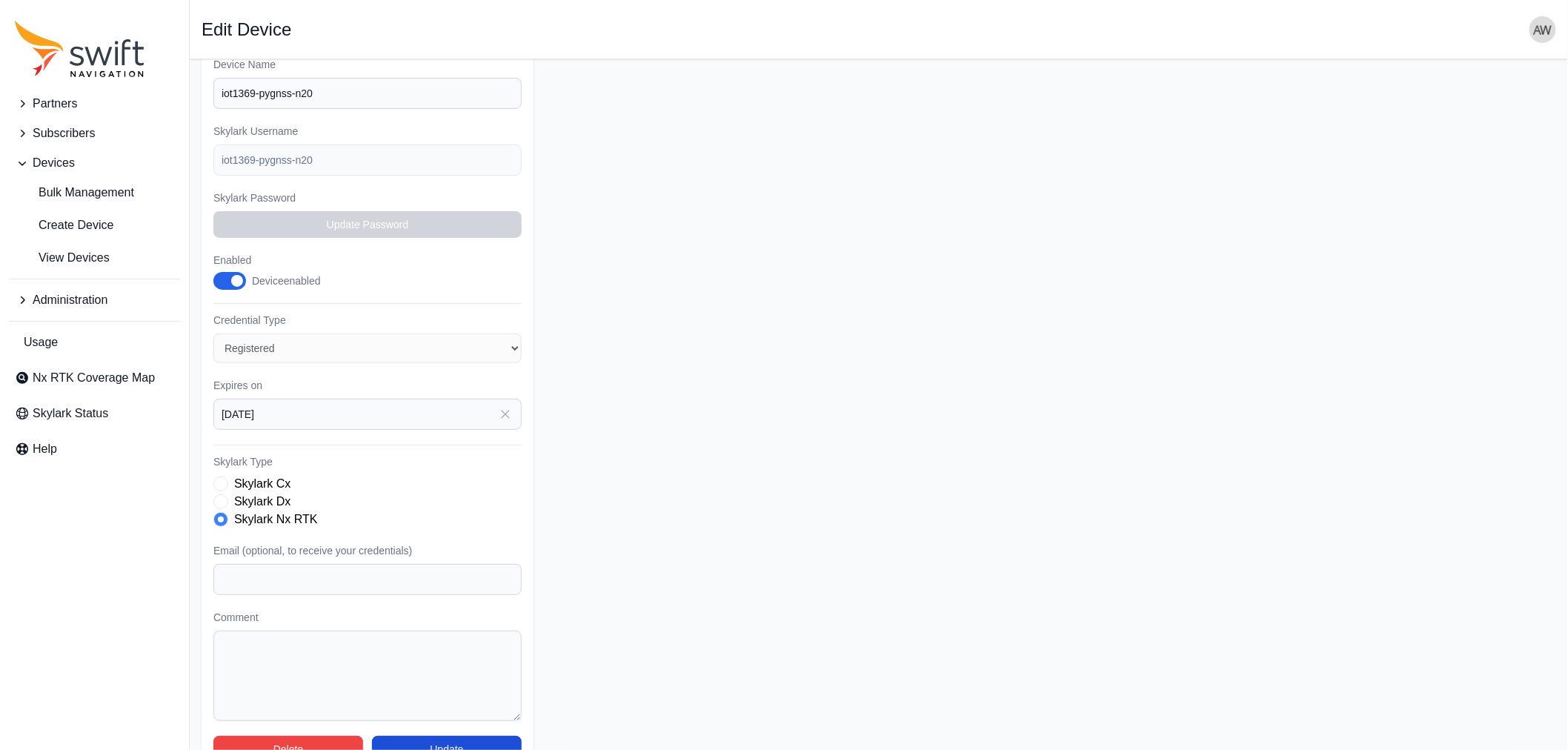
scroll to position [226, 0]
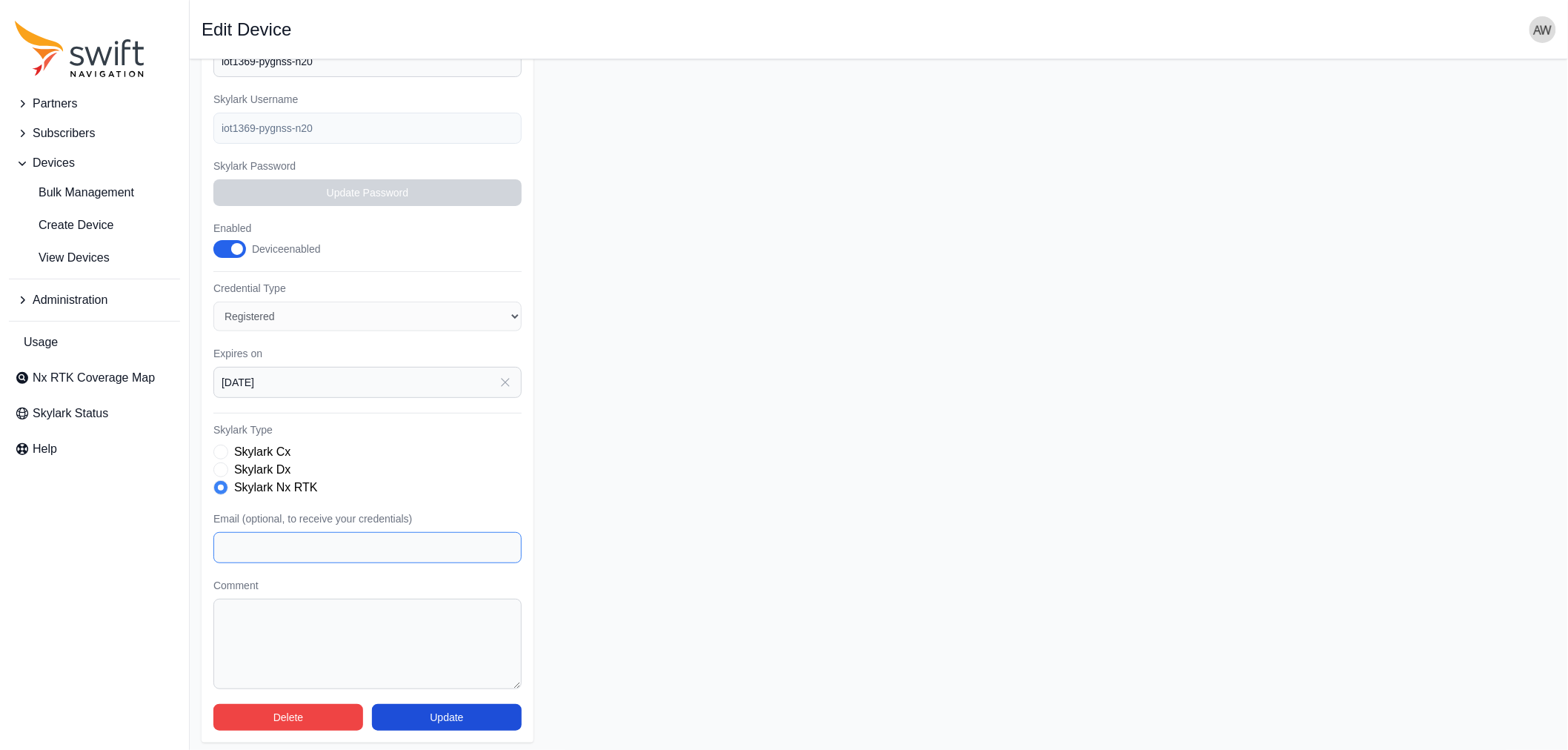
click at [342, 545] on input "Email (optional, to receive your credentials)" at bounding box center [367, 547] width 308 height 31
type input "[PERSON_NAME][EMAIL_ADDRESS][DOMAIN_NAME]"
click at [317, 621] on textarea "Comment" at bounding box center [367, 644] width 308 height 90
paste textarea "tee -a logs/$time-pyclient10.log"
click at [211, 132] on div "Subscriber Select a Subscriber <Partner Name> - Customer 1 <Partner Name> - Cus…" at bounding box center [367, 345] width 332 height 794
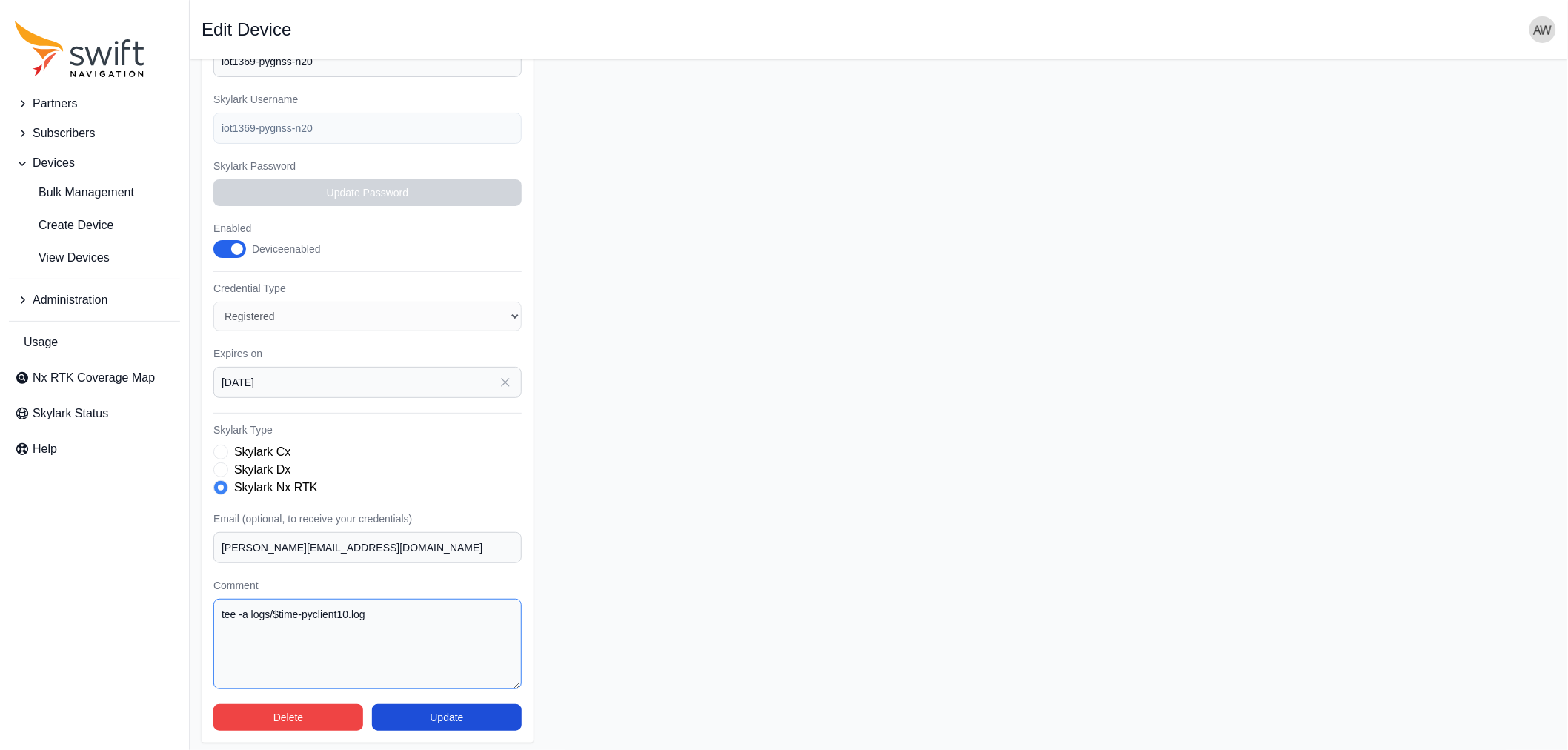
drag, startPoint x: 371, startPoint y: 613, endPoint x: 173, endPoint y: 611, distance: 198.0
click at [173, 611] on div "Partners Subscribers Devices Bulk Management Create Device View Devices Adminis…" at bounding box center [784, 293] width 1568 height 921
paste textarea "iot1369-pygnss-n20"
drag, startPoint x: 260, startPoint y: 607, endPoint x: 201, endPoint y: 607, distance: 59.0
click at [201, 607] on div "Subscriber Select a Subscriber <Partner Name> - Customer 1 <Partner Name> - Cus…" at bounding box center [367, 345] width 332 height 794
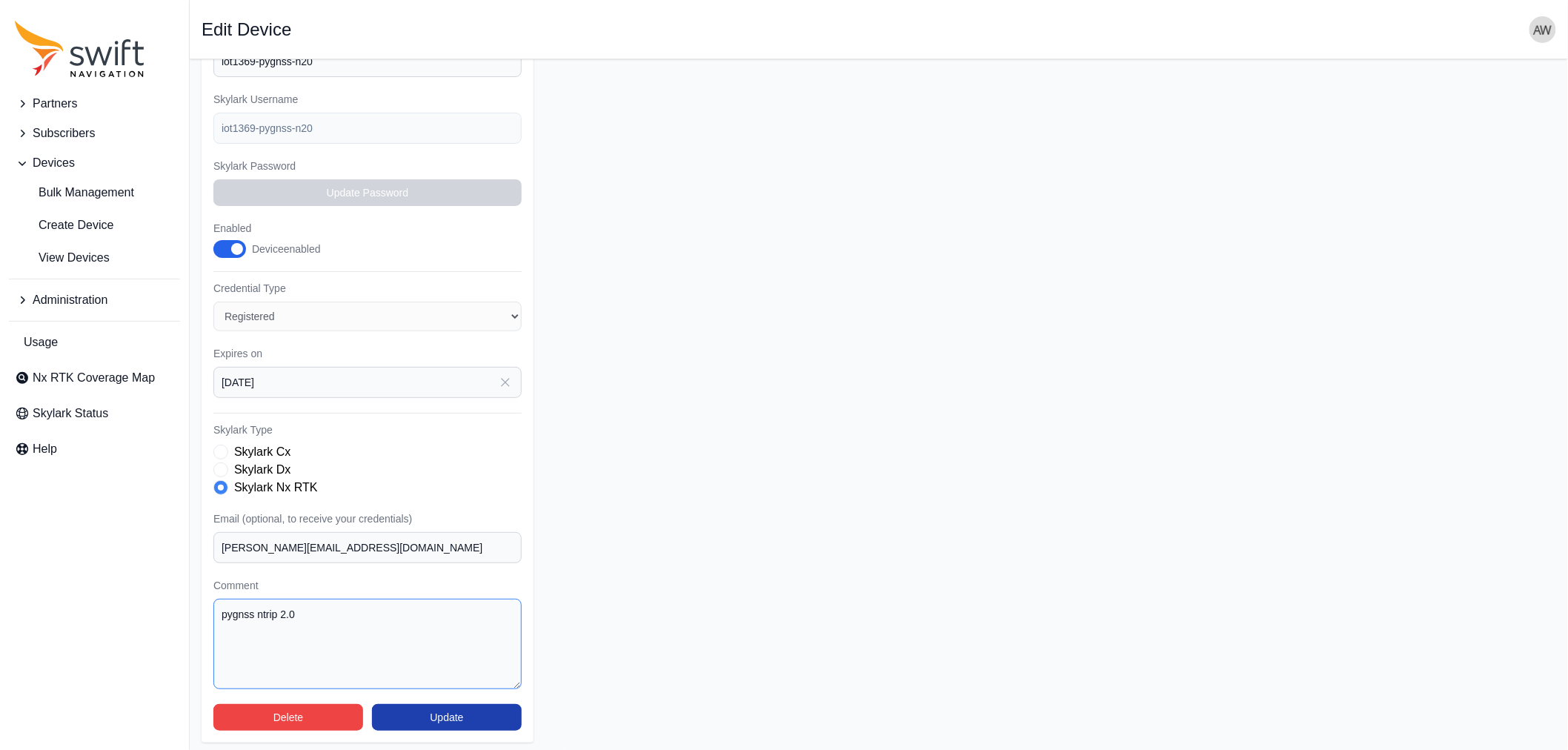
type textarea "pygnss ntrip 2.0"
click at [471, 713] on button "Update" at bounding box center [446, 717] width 150 height 27
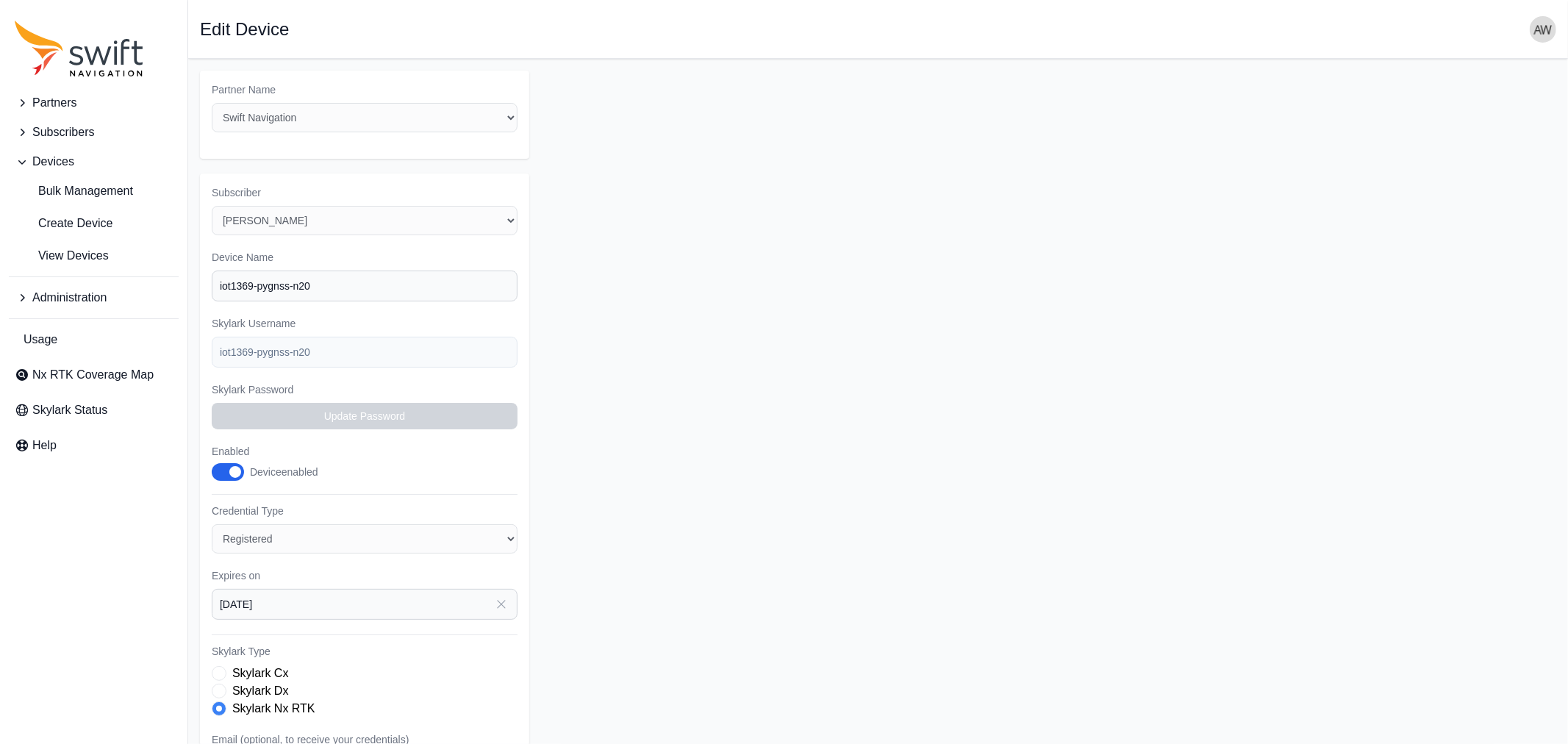
select select "5c54f7c1-7b85-403f-bb10-7ba012dade62"
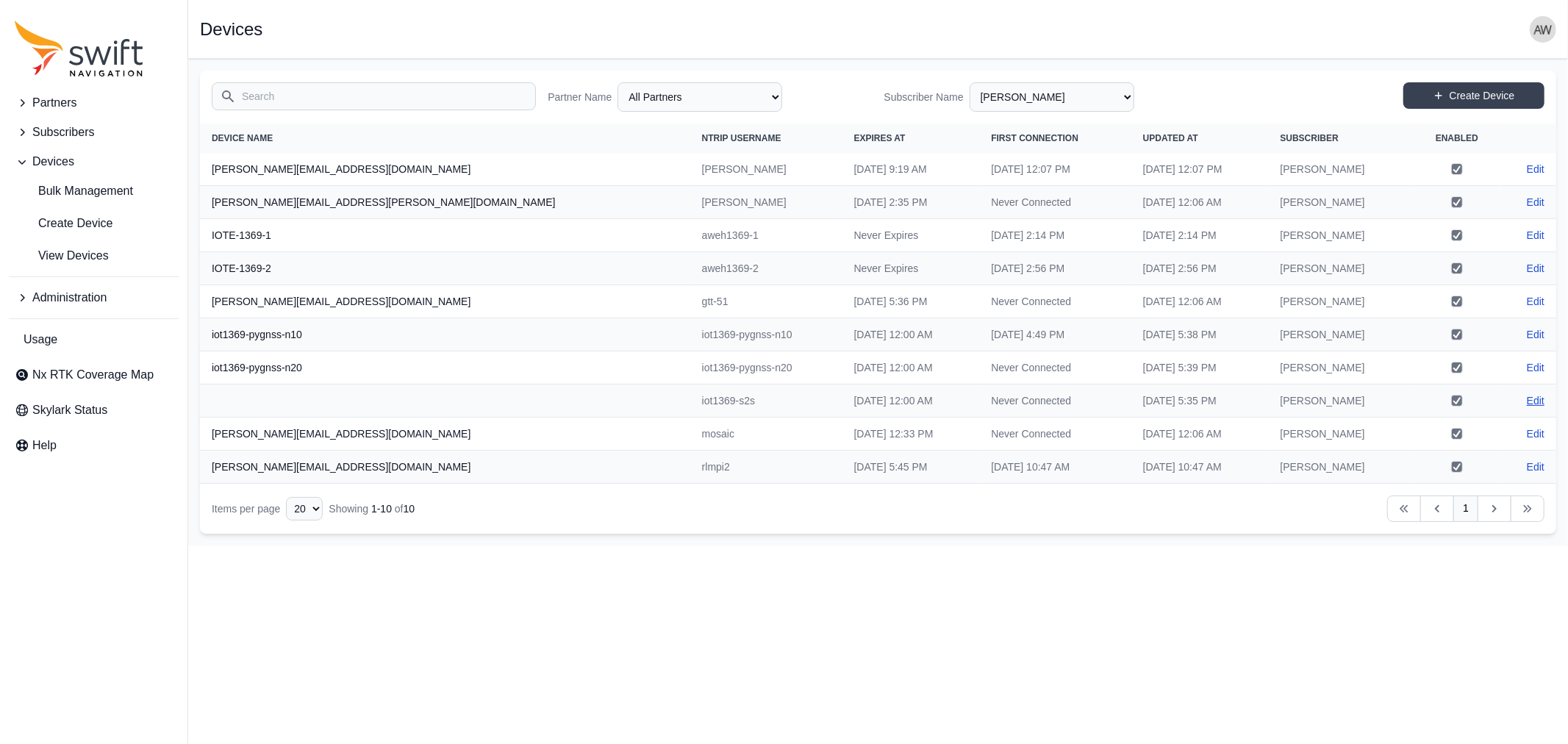
click at [1541, 398] on link "Edit" at bounding box center [1535, 401] width 17 height 15
select select "ab3272ce-40d0-4c94-a524-96a758ab755c"
select select "5c54f7c1-7b85-403f-bb10-7ba012dade62"
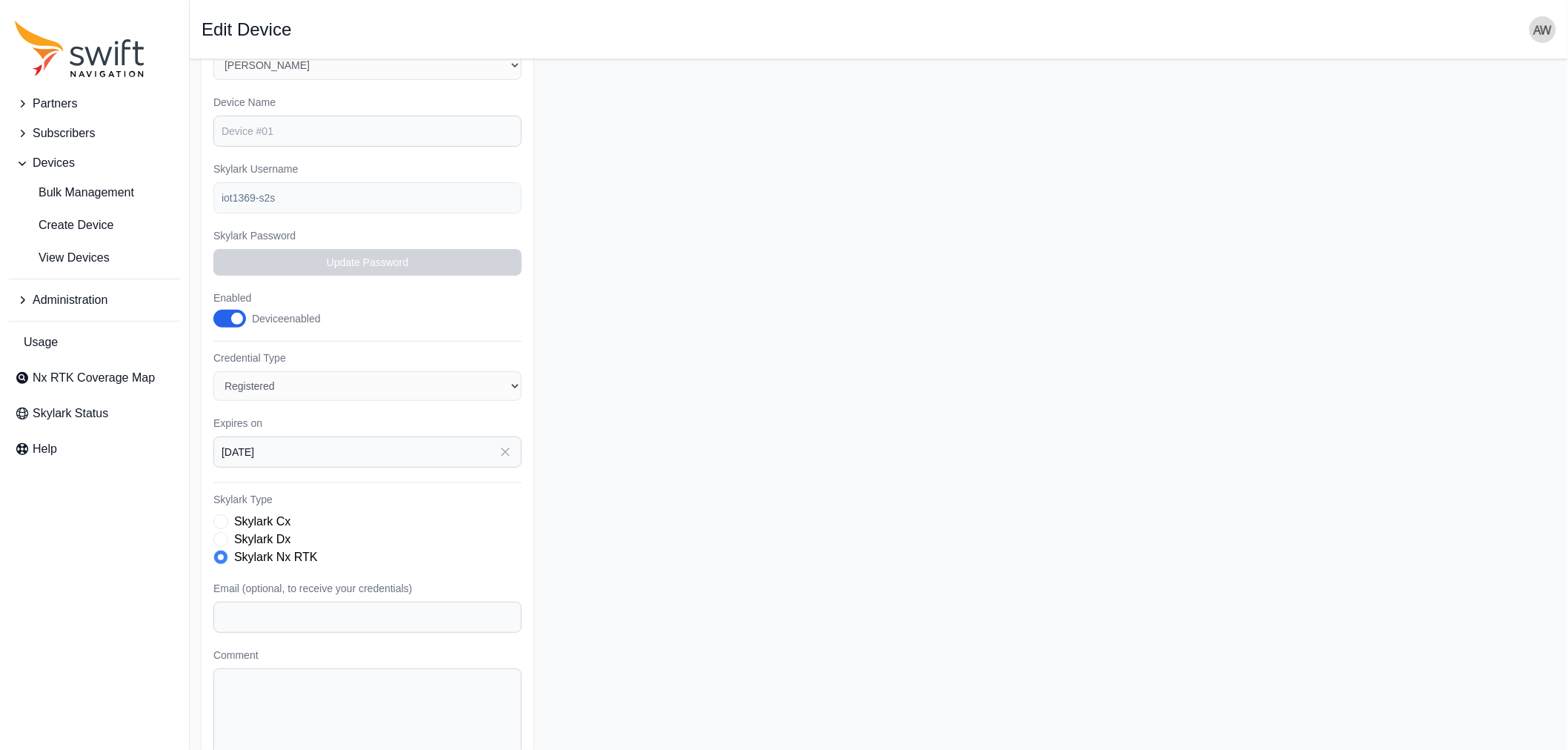
scroll to position [226, 0]
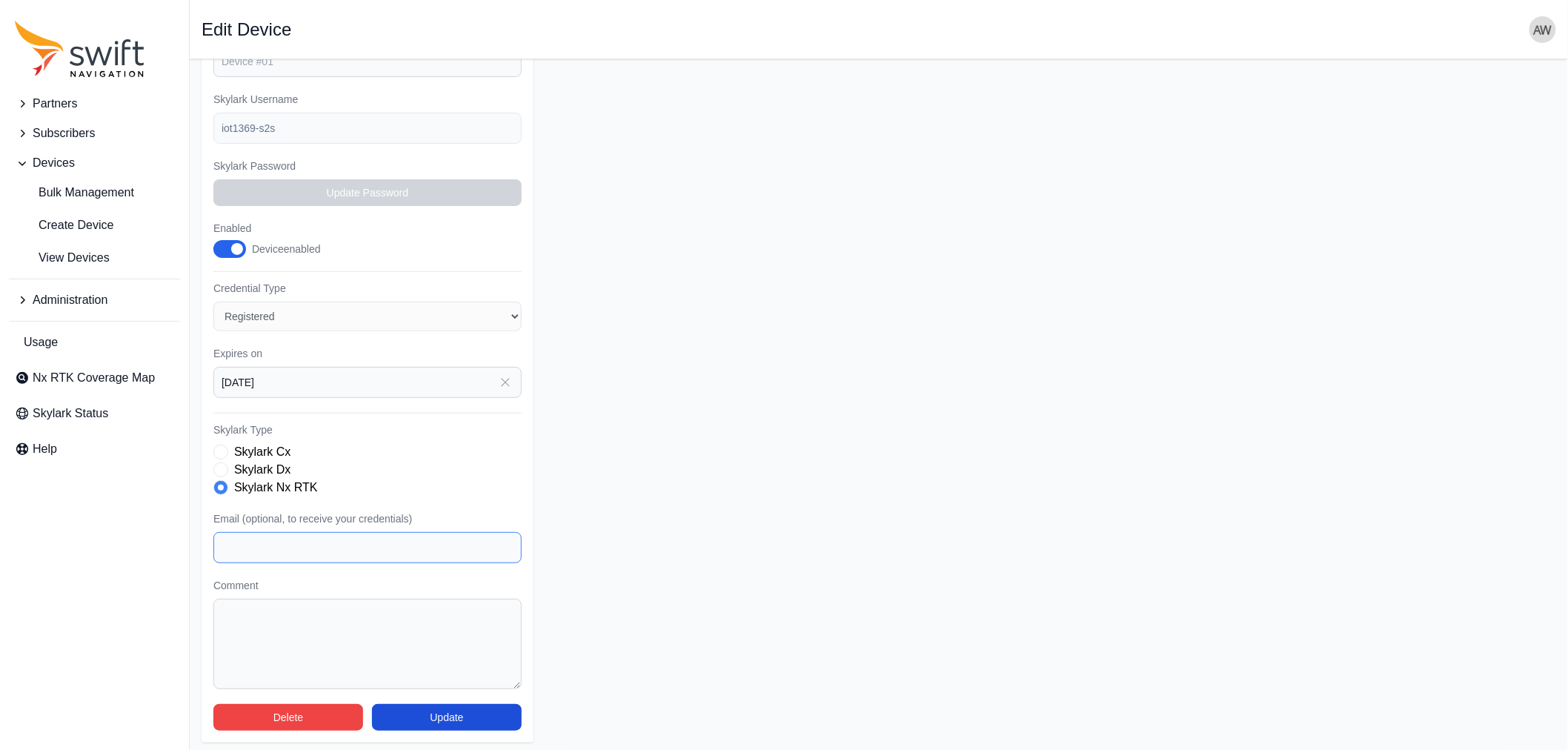
click at [337, 540] on input "Email (optional, to receive your credentials)" at bounding box center [367, 547] width 308 height 31
type input "[PERSON_NAME][EMAIL_ADDRESS][DOMAIN_NAME]"
click at [353, 621] on textarea "Comment" at bounding box center [367, 644] width 308 height 90
click at [363, 606] on textarea "Comment" at bounding box center [367, 644] width 308 height 90
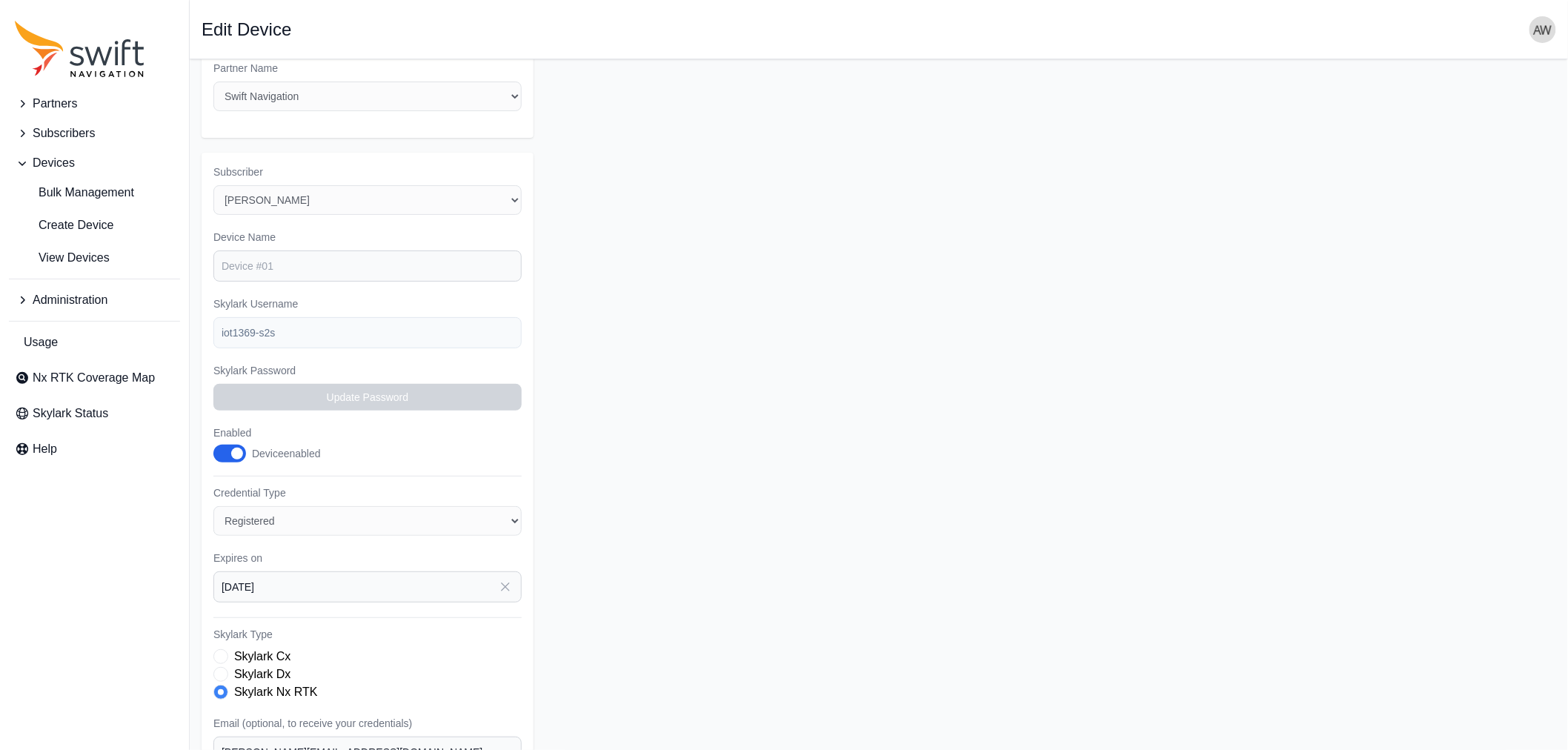
scroll to position [0, 0]
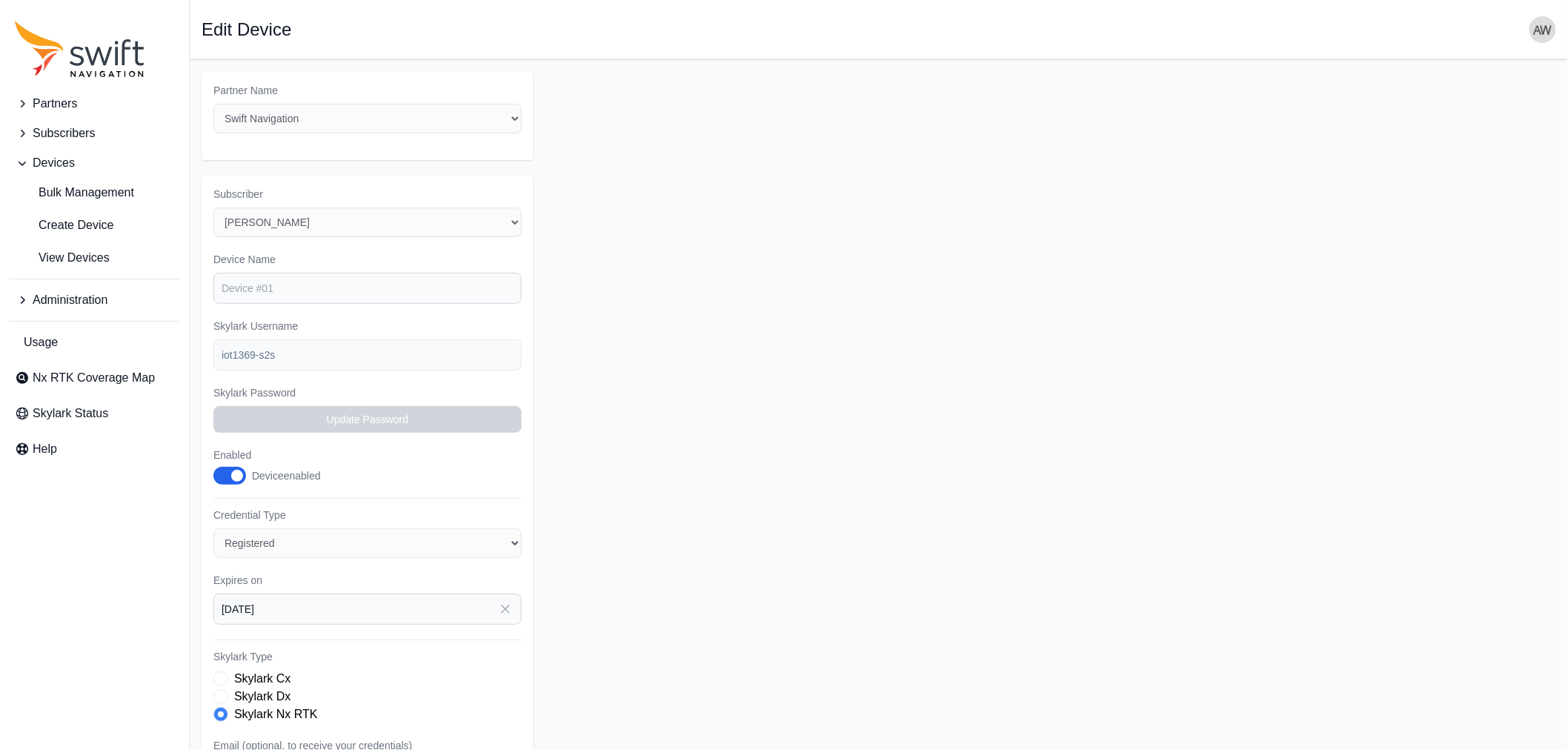
type textarea "str2str"
click at [206, 354] on div "Subscriber Select a Subscriber <Partner Name> - Customer 1 <Partner Name> - Cus…" at bounding box center [367, 571] width 332 height 794
click at [302, 285] on input "Device Name" at bounding box center [367, 287] width 308 height 31
paste input "iot1369-s2s"
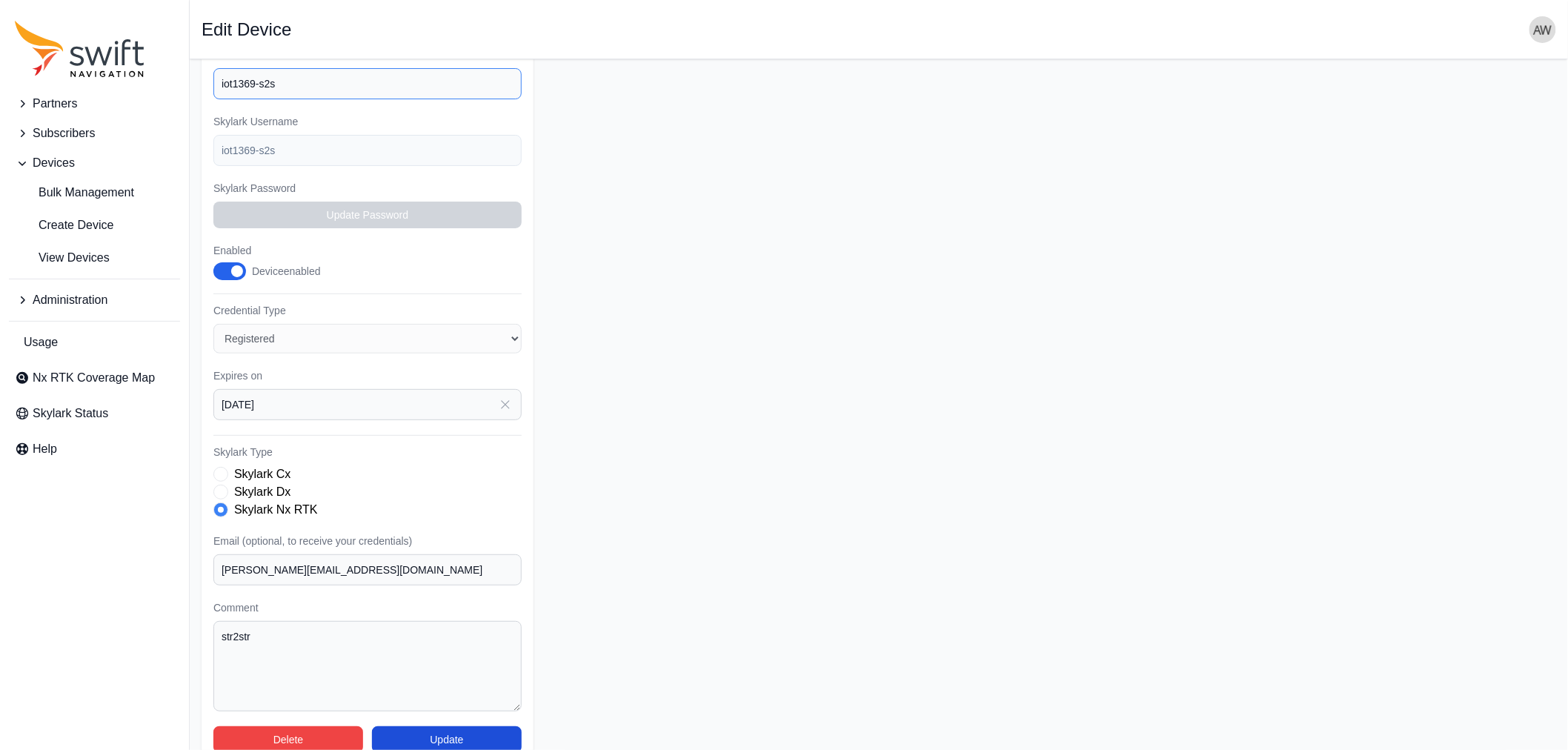
scroll to position [226, 0]
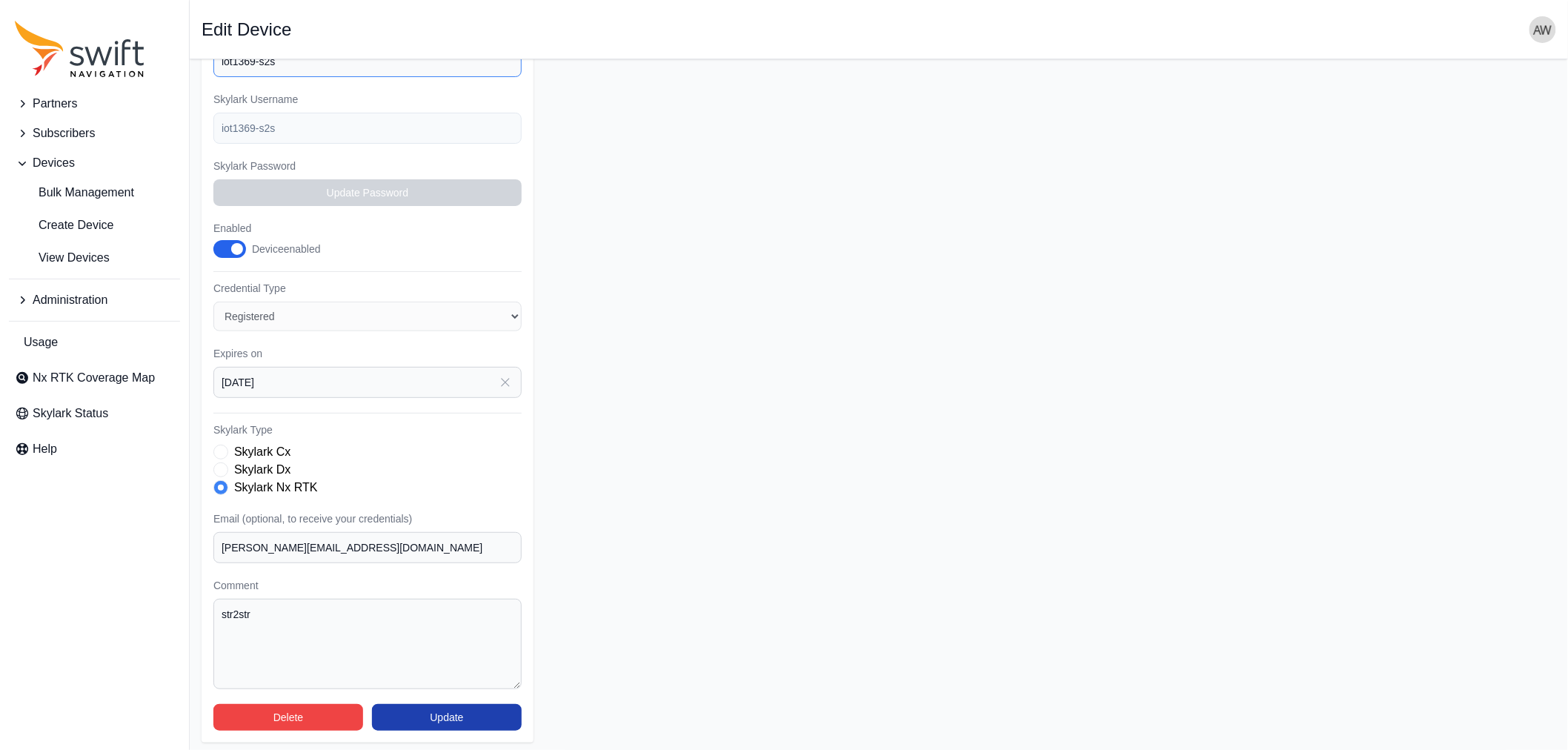
type input "iot1369-s2s"
click at [473, 718] on button "Update" at bounding box center [446, 717] width 150 height 27
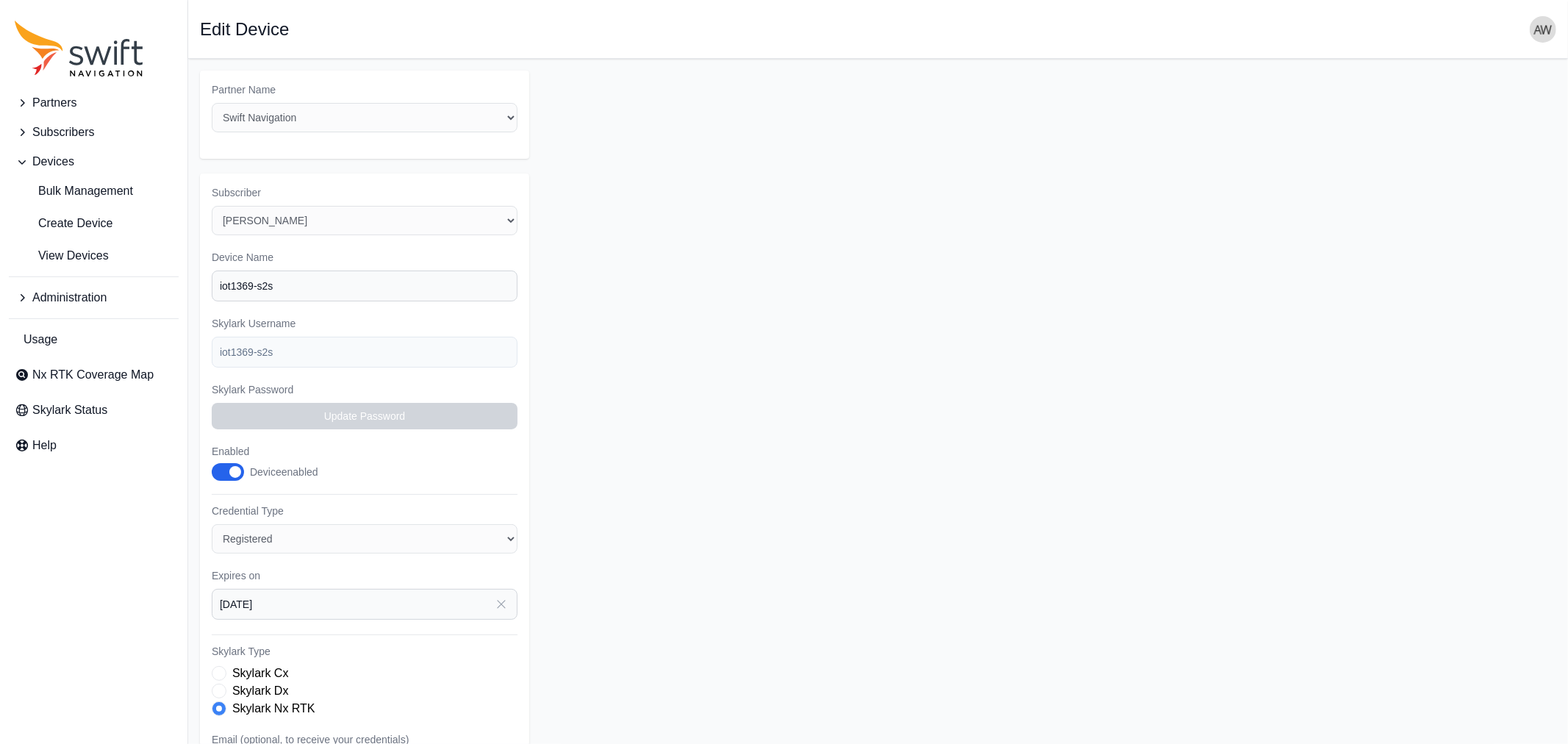
select select "5c54f7c1-7b85-403f-bb10-7ba012dade62"
